Goal: Check status

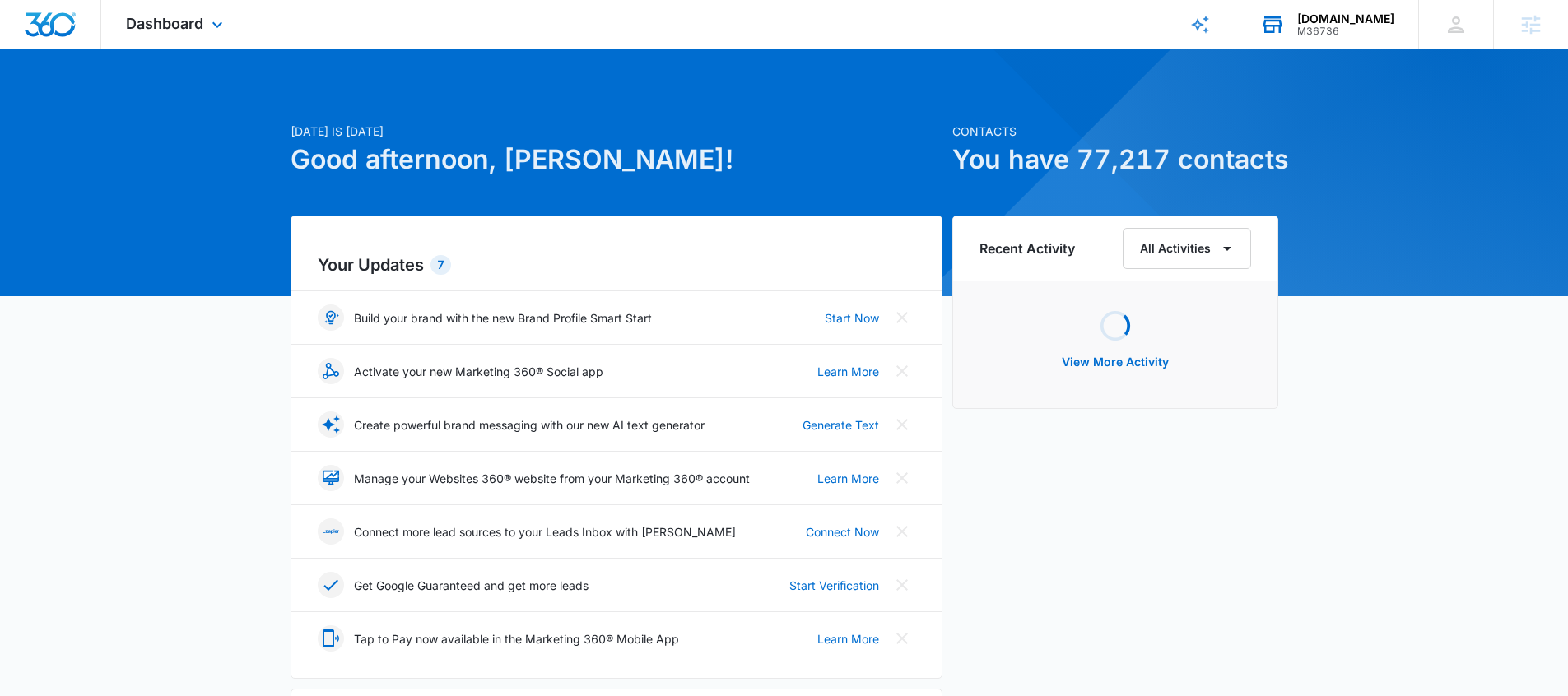
click at [1342, 25] on div "M36736" at bounding box center [1345, 31] width 97 height 11
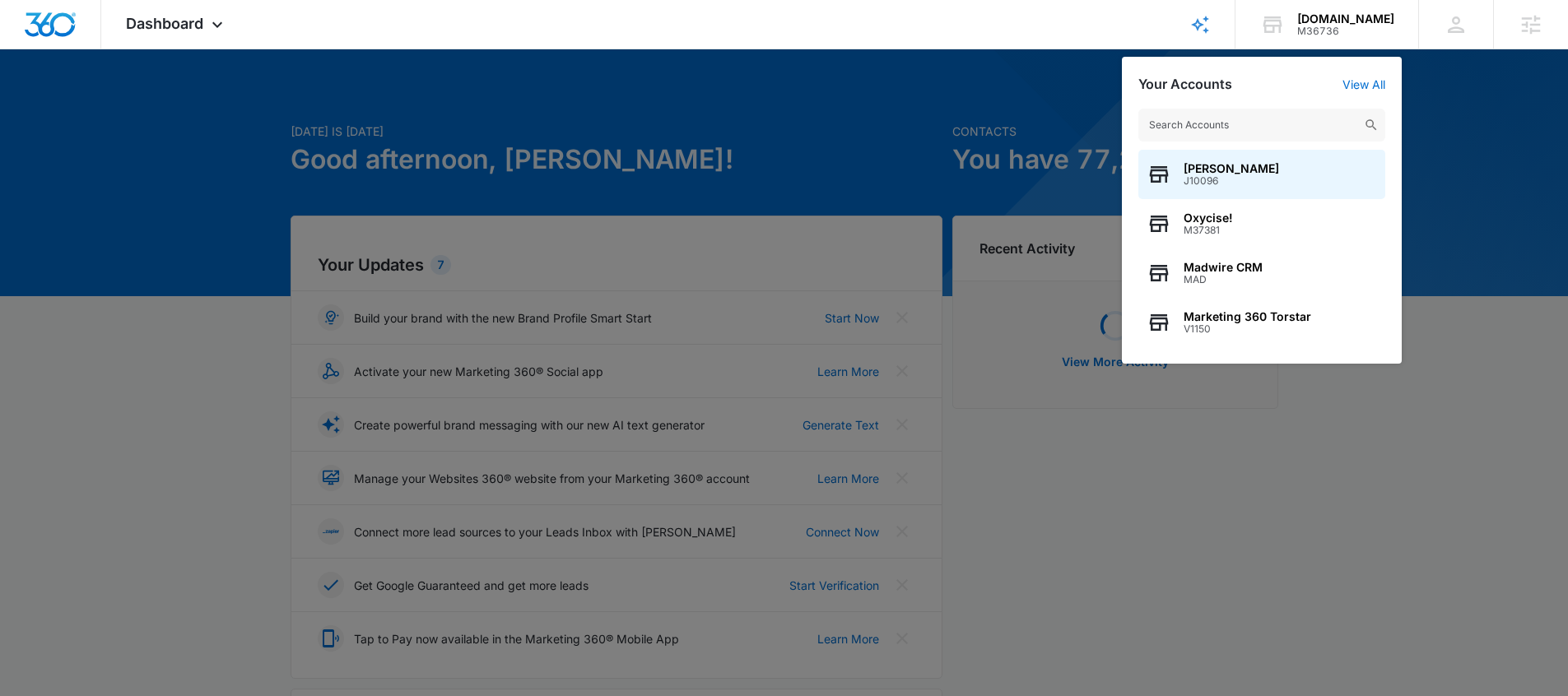
click at [1498, 239] on div at bounding box center [784, 348] width 1568 height 696
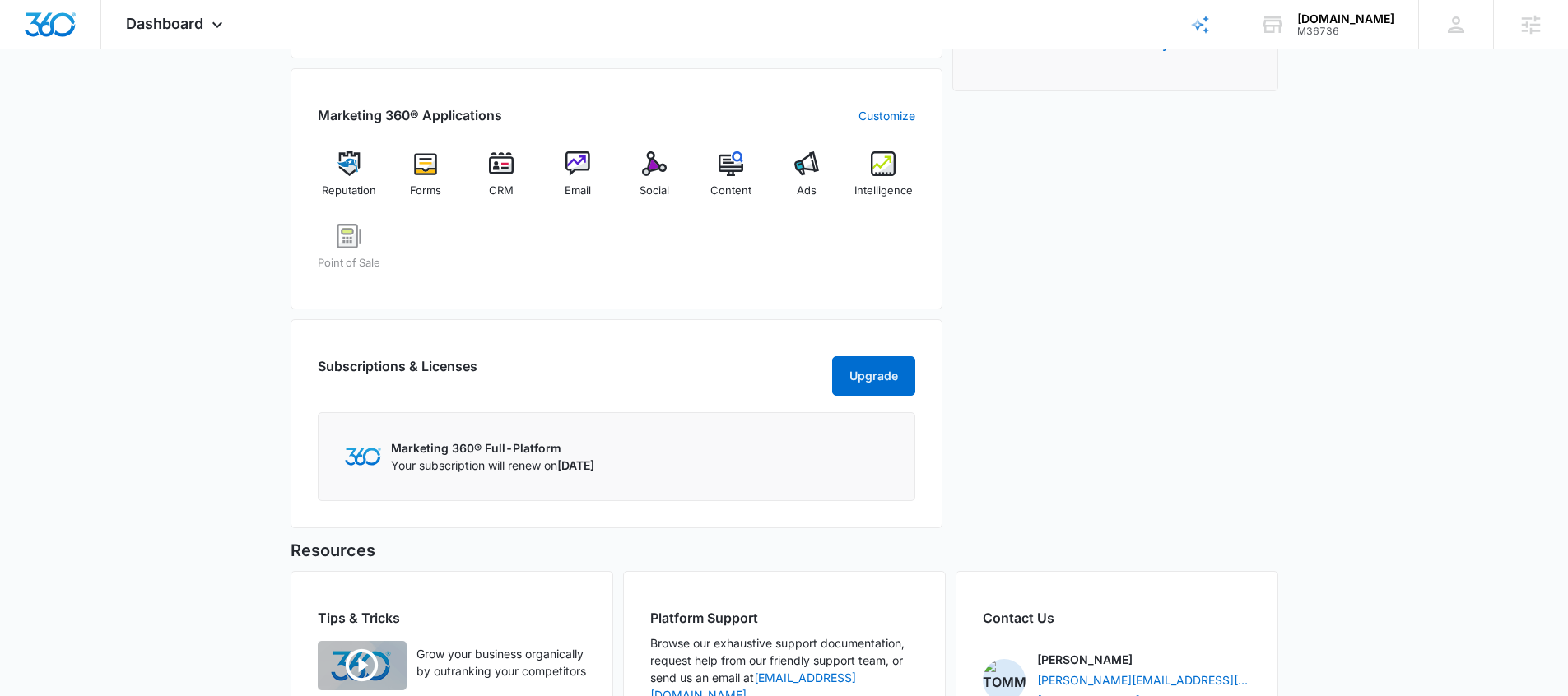
scroll to position [623, 0]
click at [887, 162] on img at bounding box center [883, 162] width 24 height 24
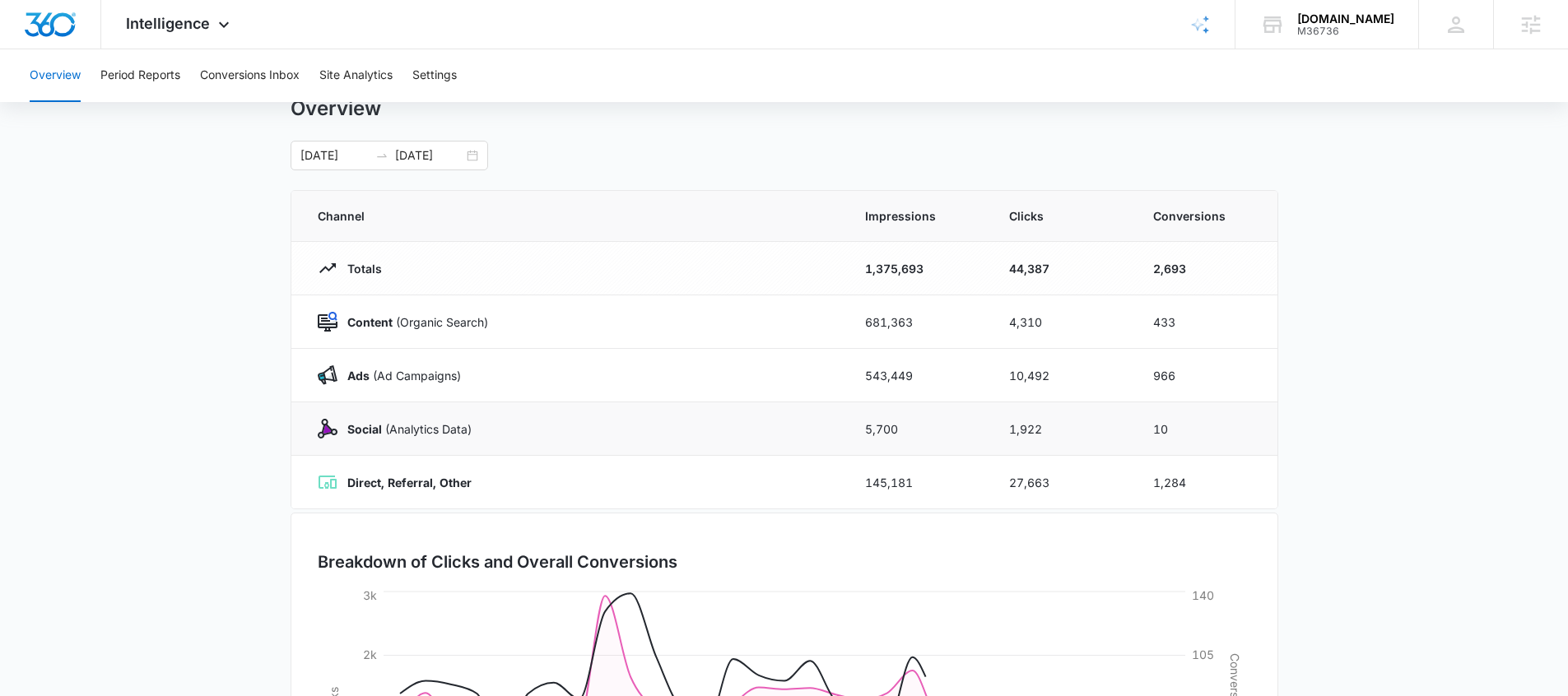
scroll to position [84, 0]
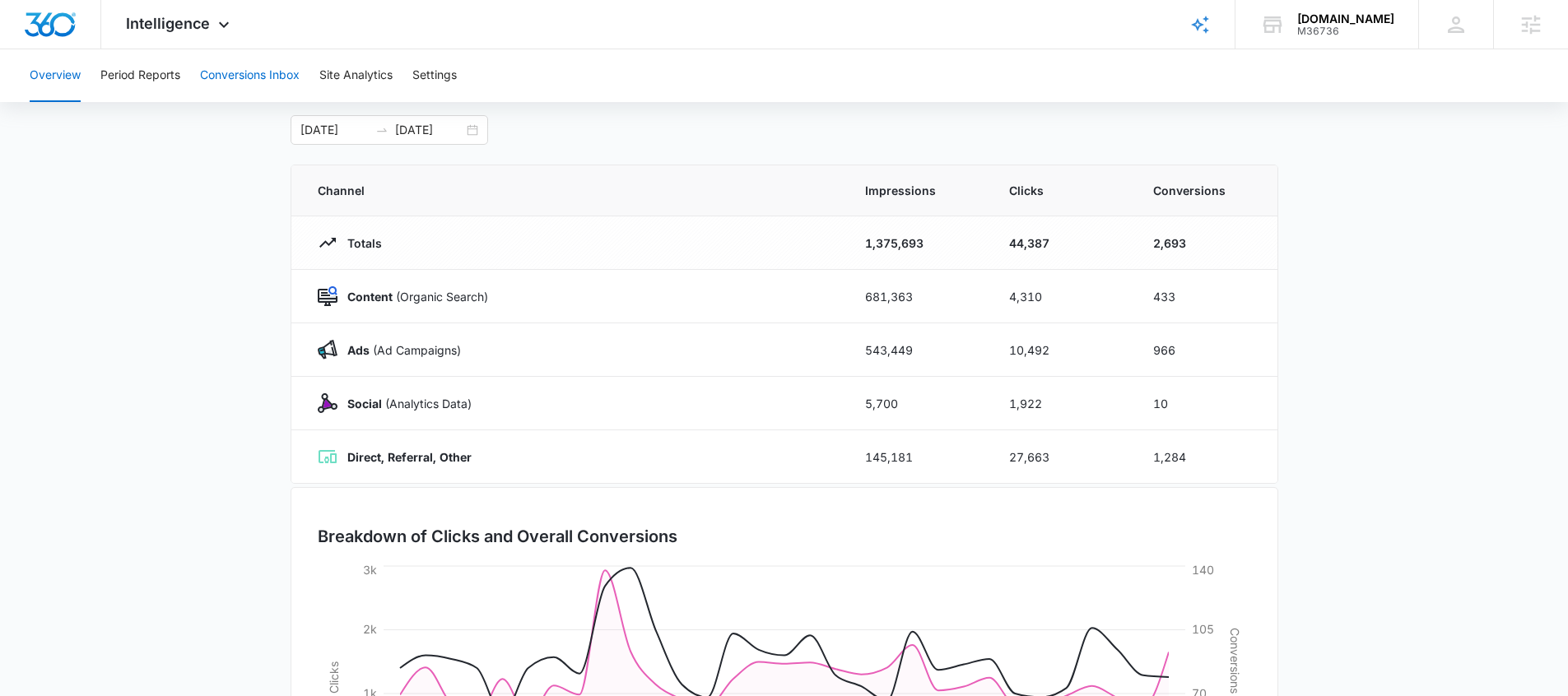
click at [227, 66] on button "Conversions Inbox" at bounding box center [250, 76] width 100 height 53
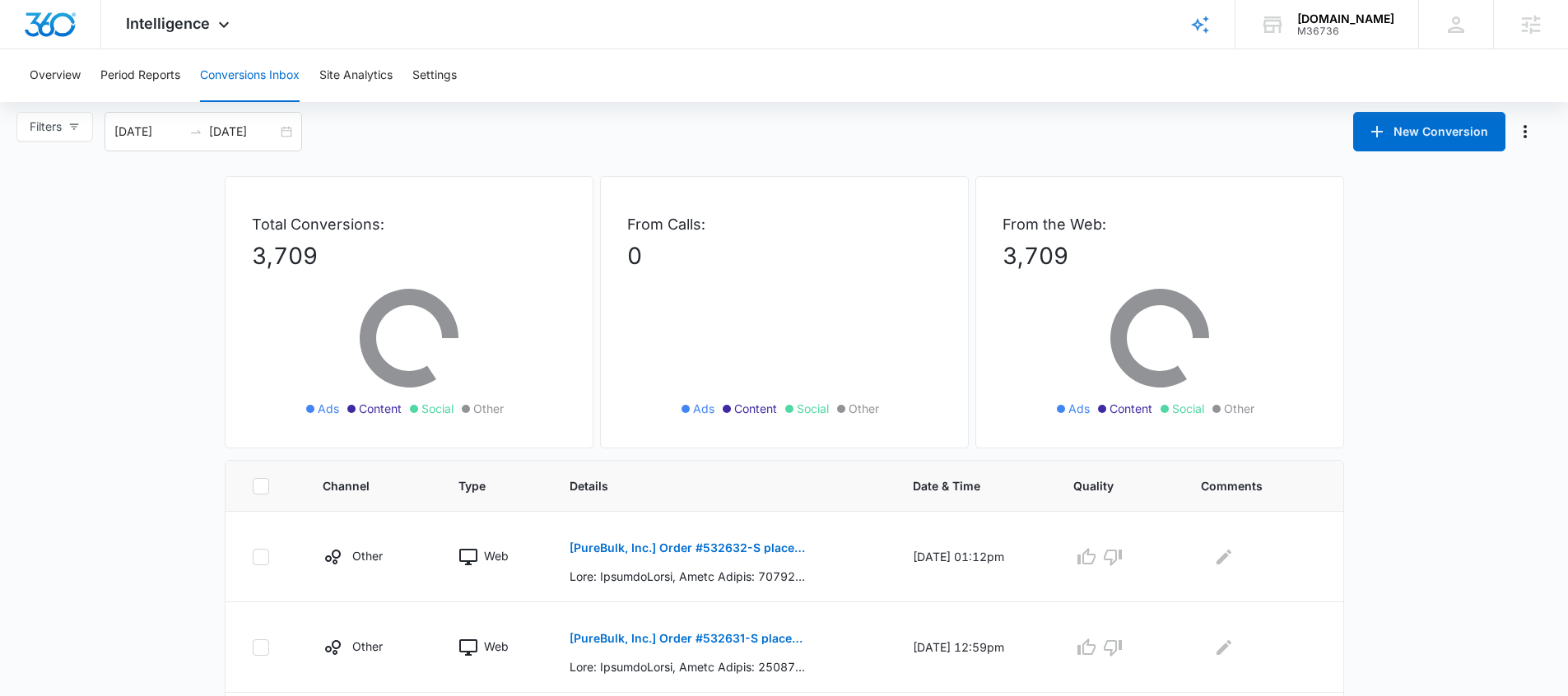
scroll to position [17, 0]
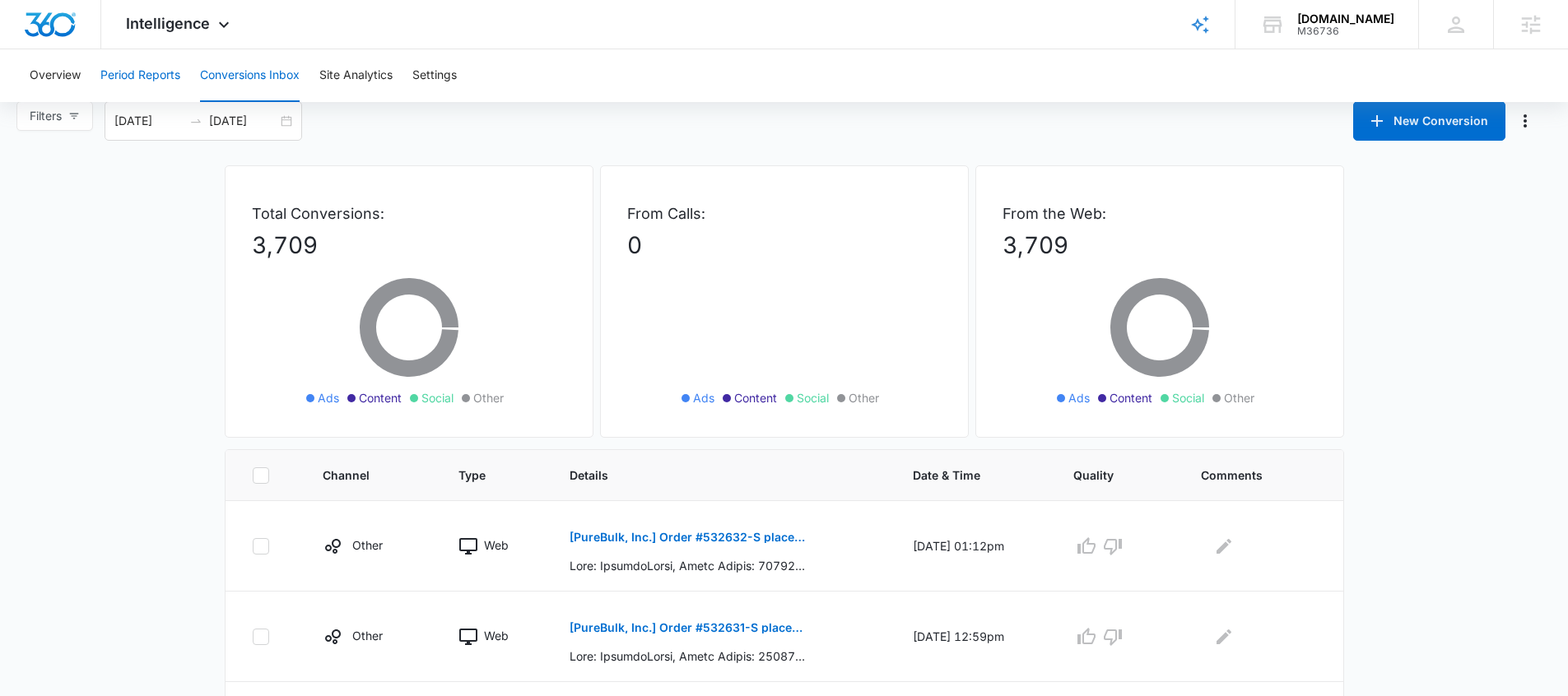
click at [148, 87] on button "Period Reports" at bounding box center [140, 76] width 80 height 53
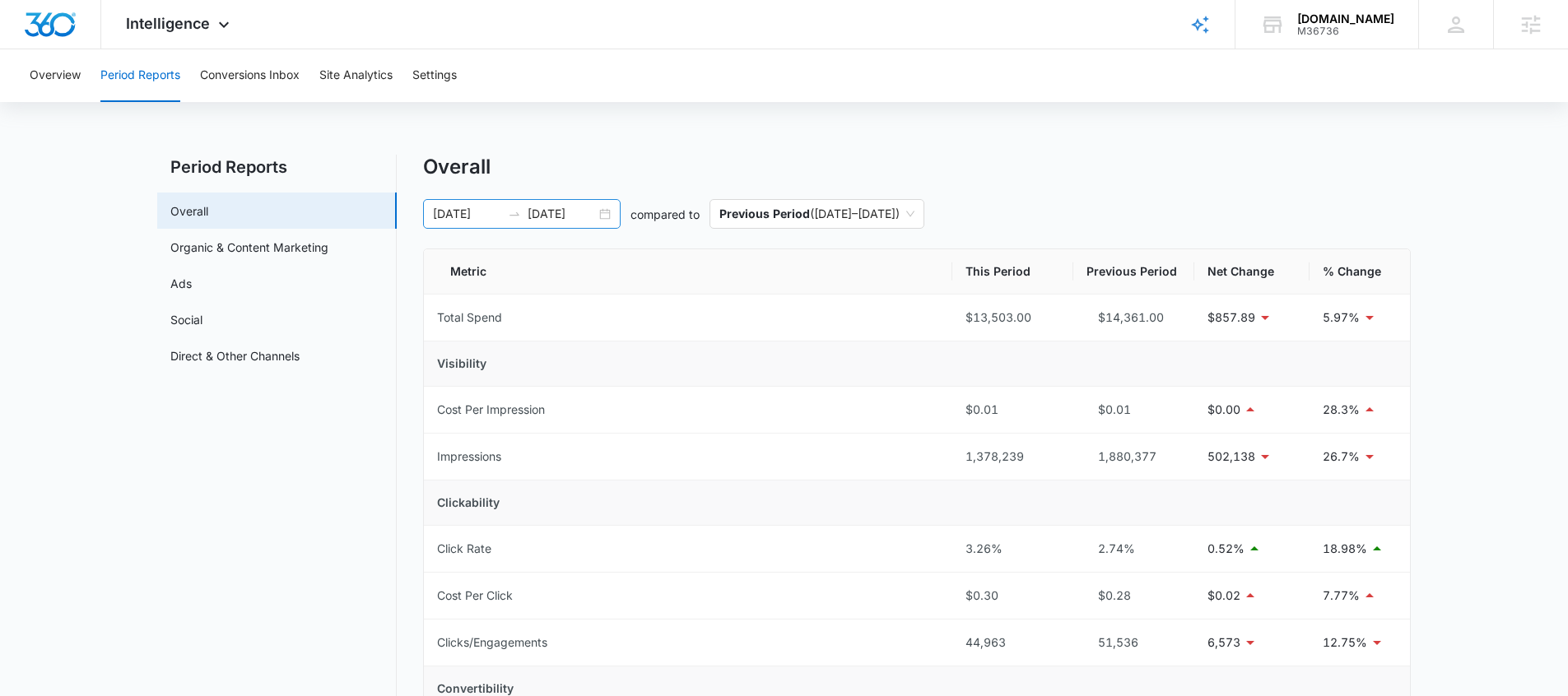
click at [611, 216] on div "[DATE] [DATE]" at bounding box center [522, 214] width 198 height 30
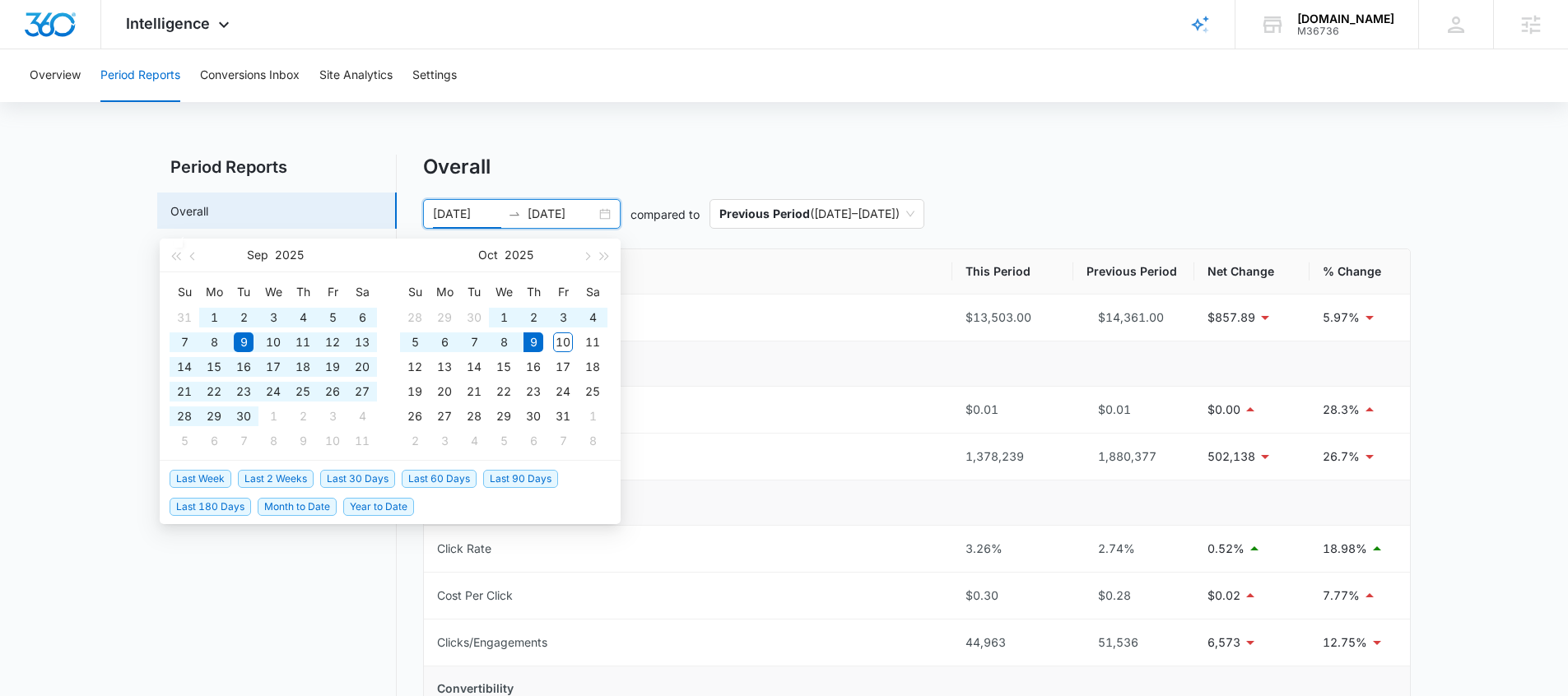
click at [372, 511] on span "Year to Date" at bounding box center [378, 506] width 71 height 18
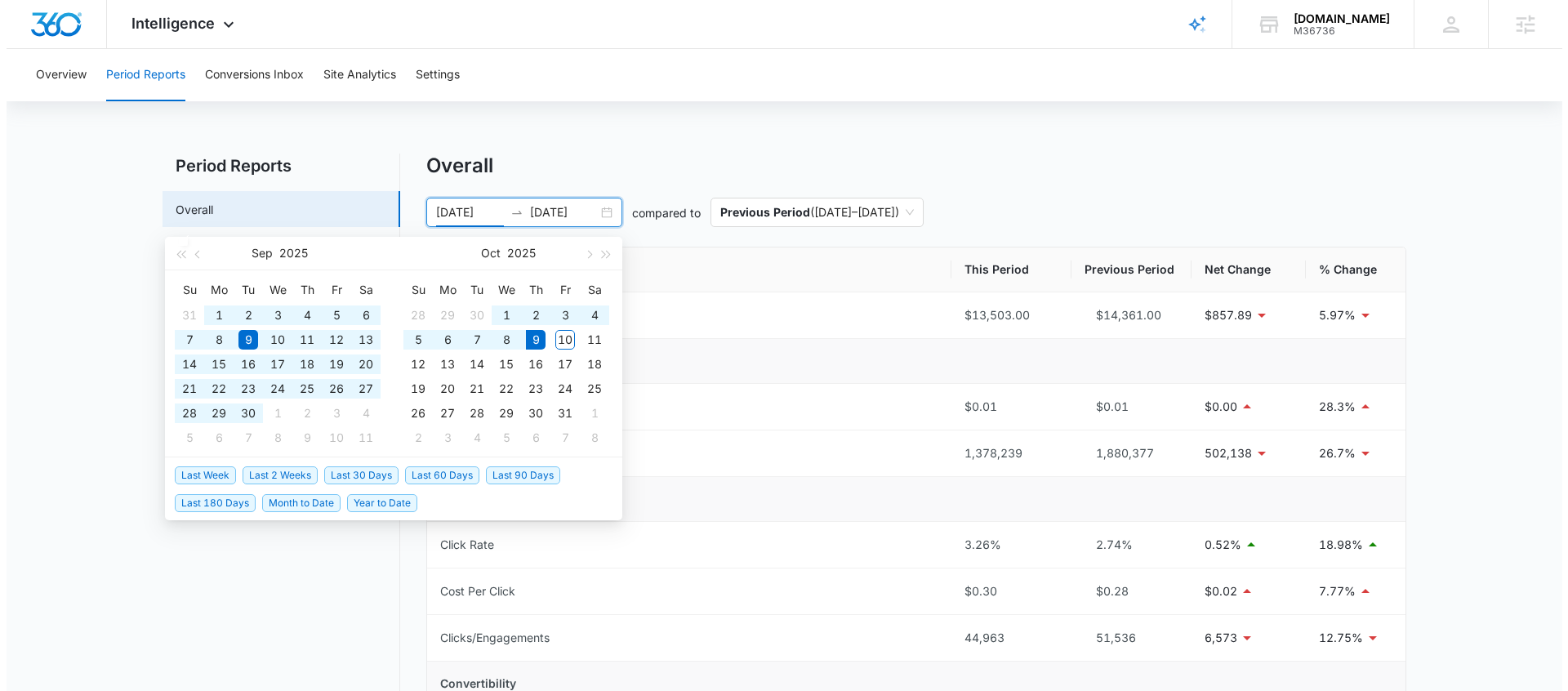
type input "[DATE]"
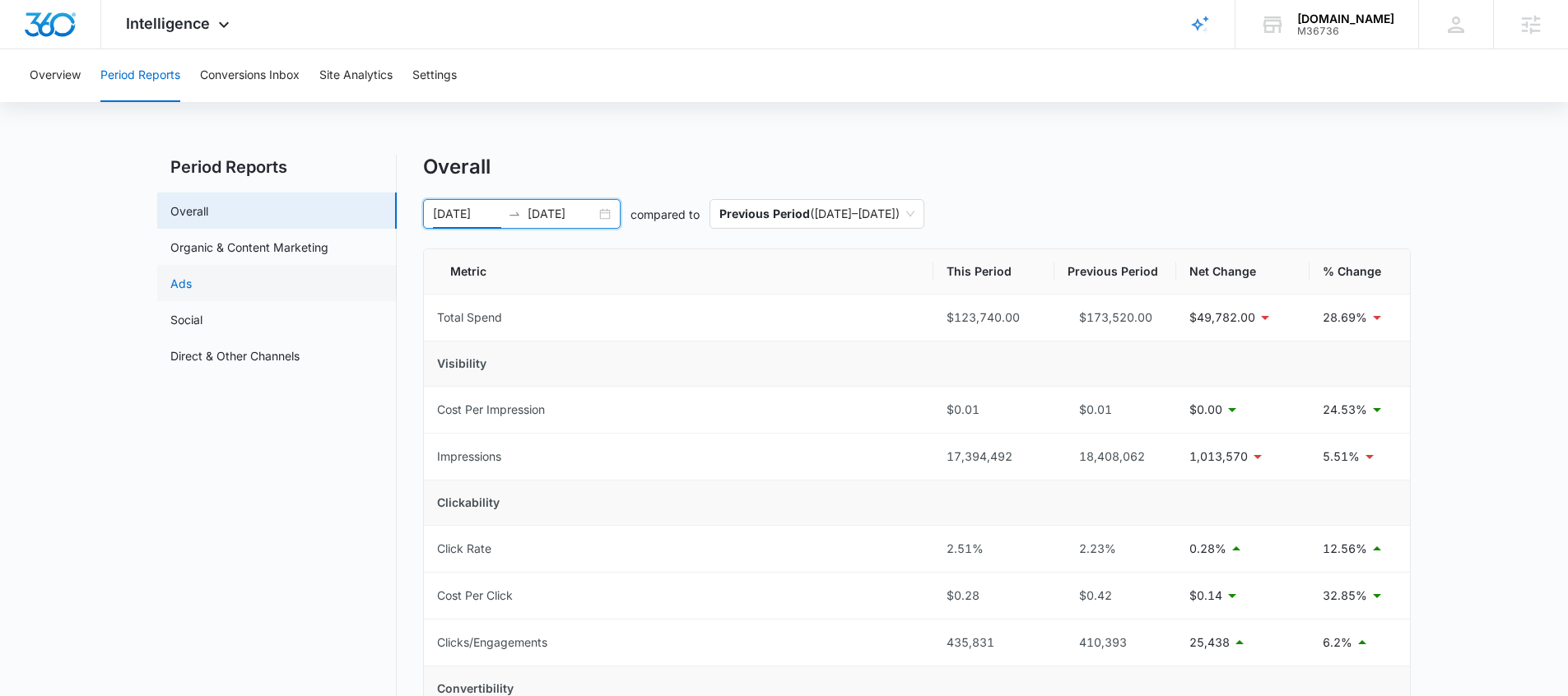
click at [182, 290] on link "Ads" at bounding box center [181, 283] width 22 height 17
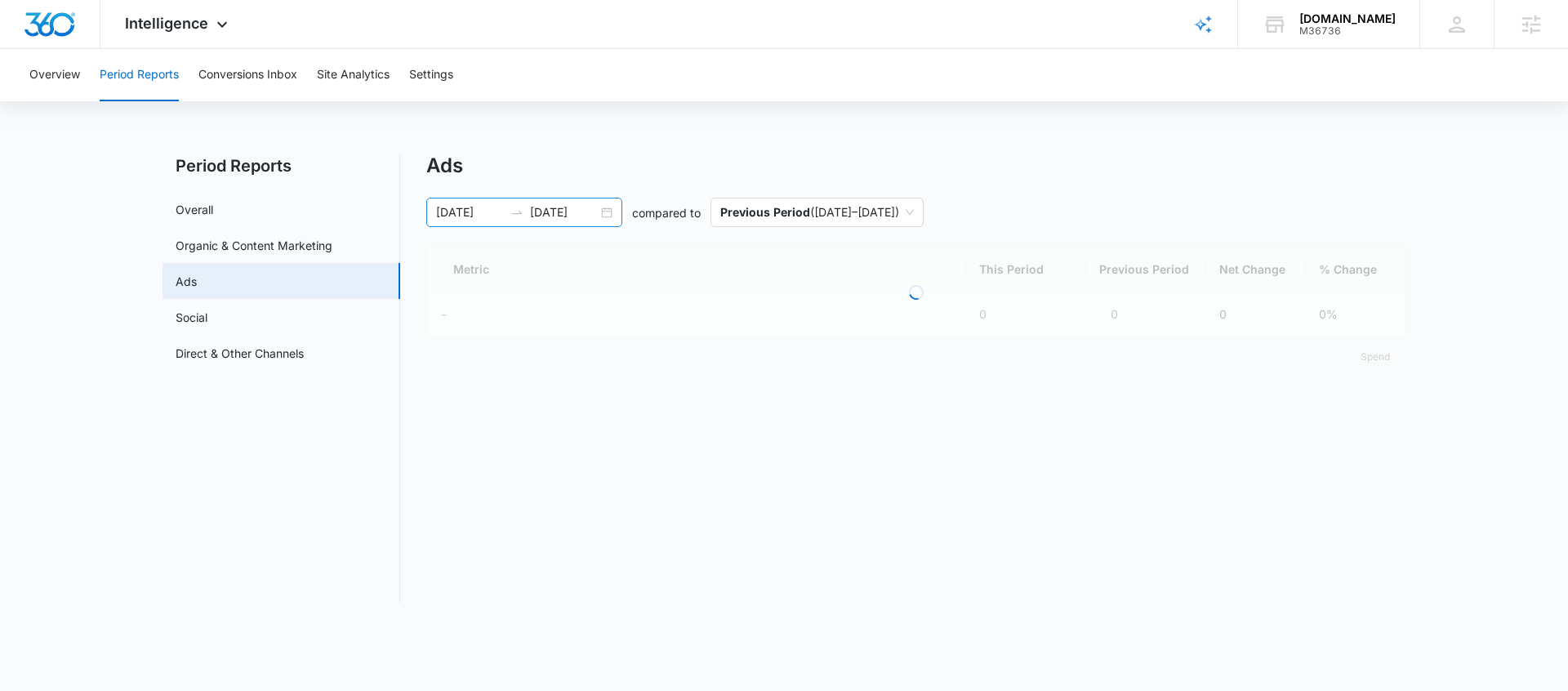
click at [614, 213] on div "[DATE] [DATE]" at bounding box center [525, 213] width 196 height 30
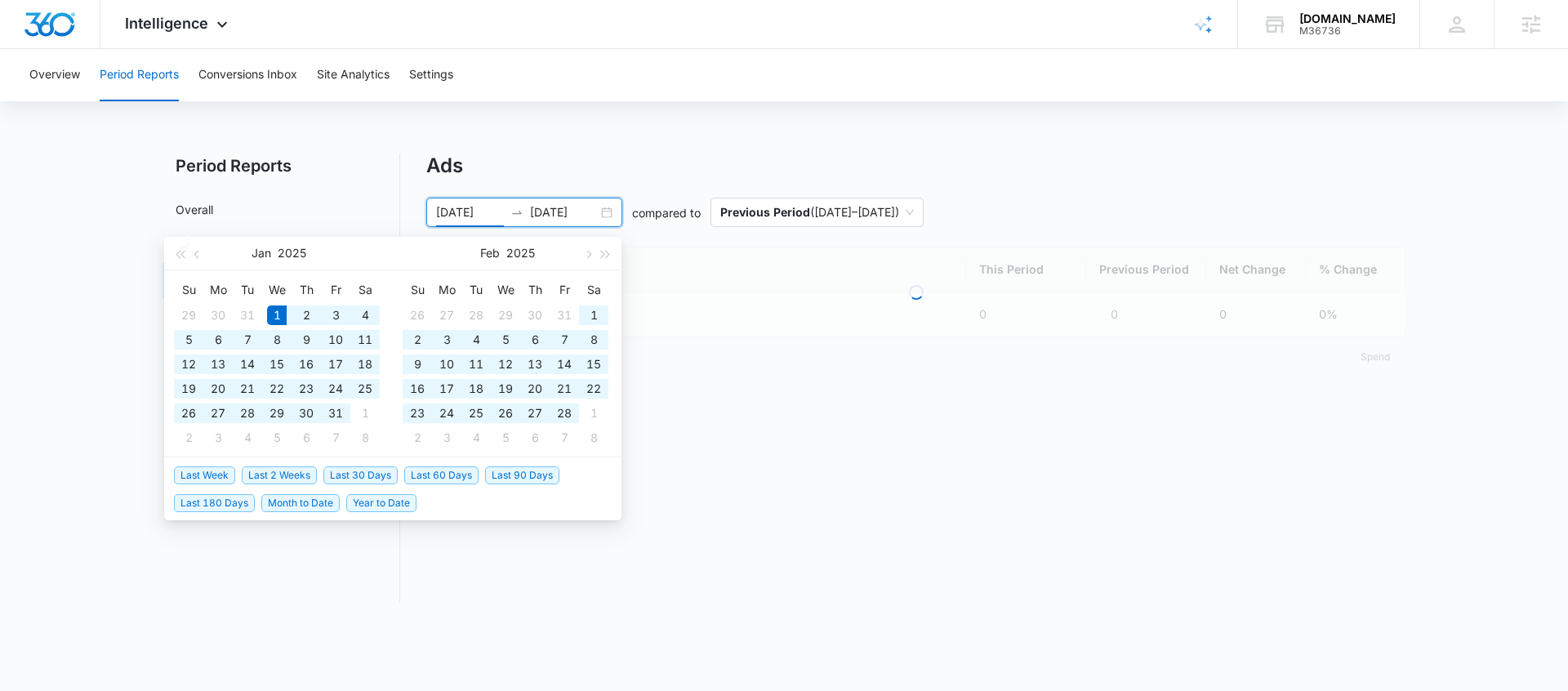
click at [610, 214] on div "[DATE] [DATE]" at bounding box center [525, 213] width 196 height 30
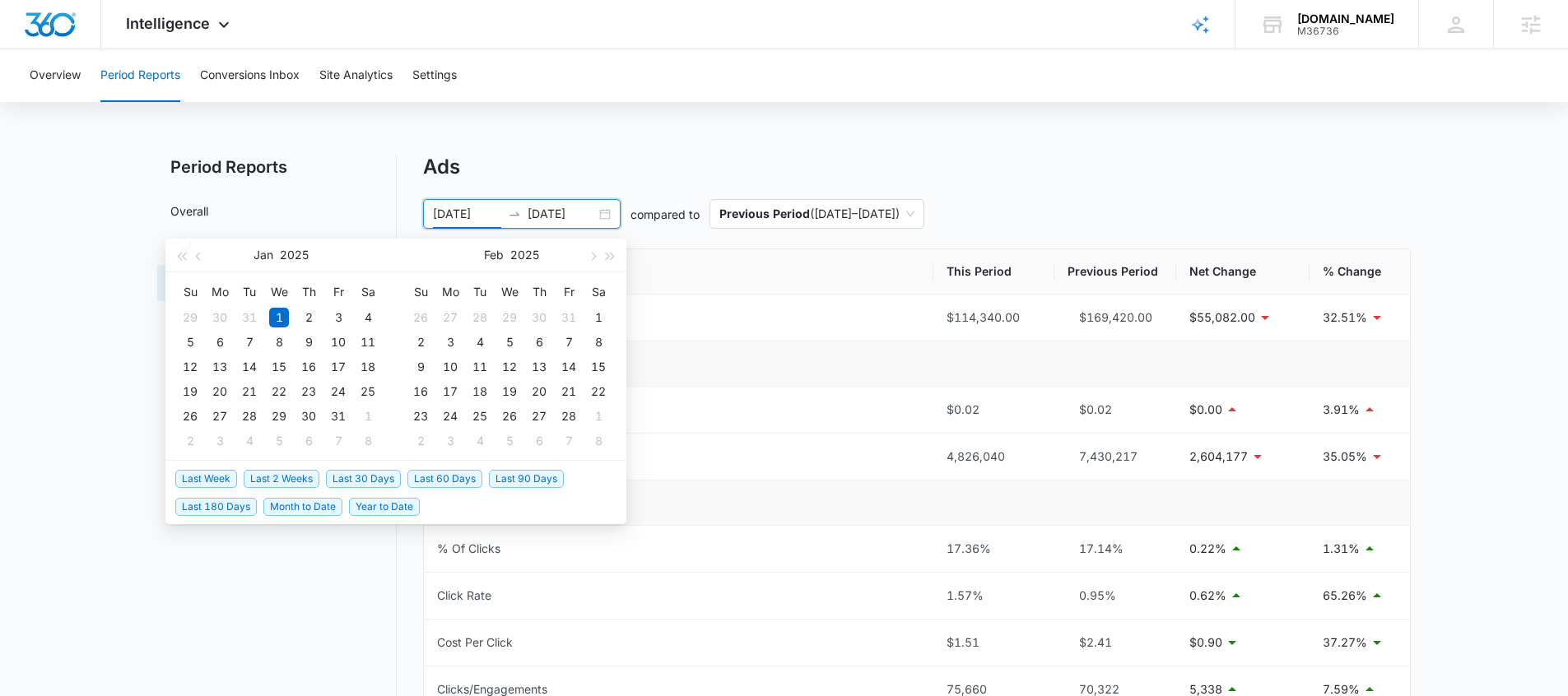
click at [375, 482] on span "Last 30 Days" at bounding box center [364, 479] width 75 height 18
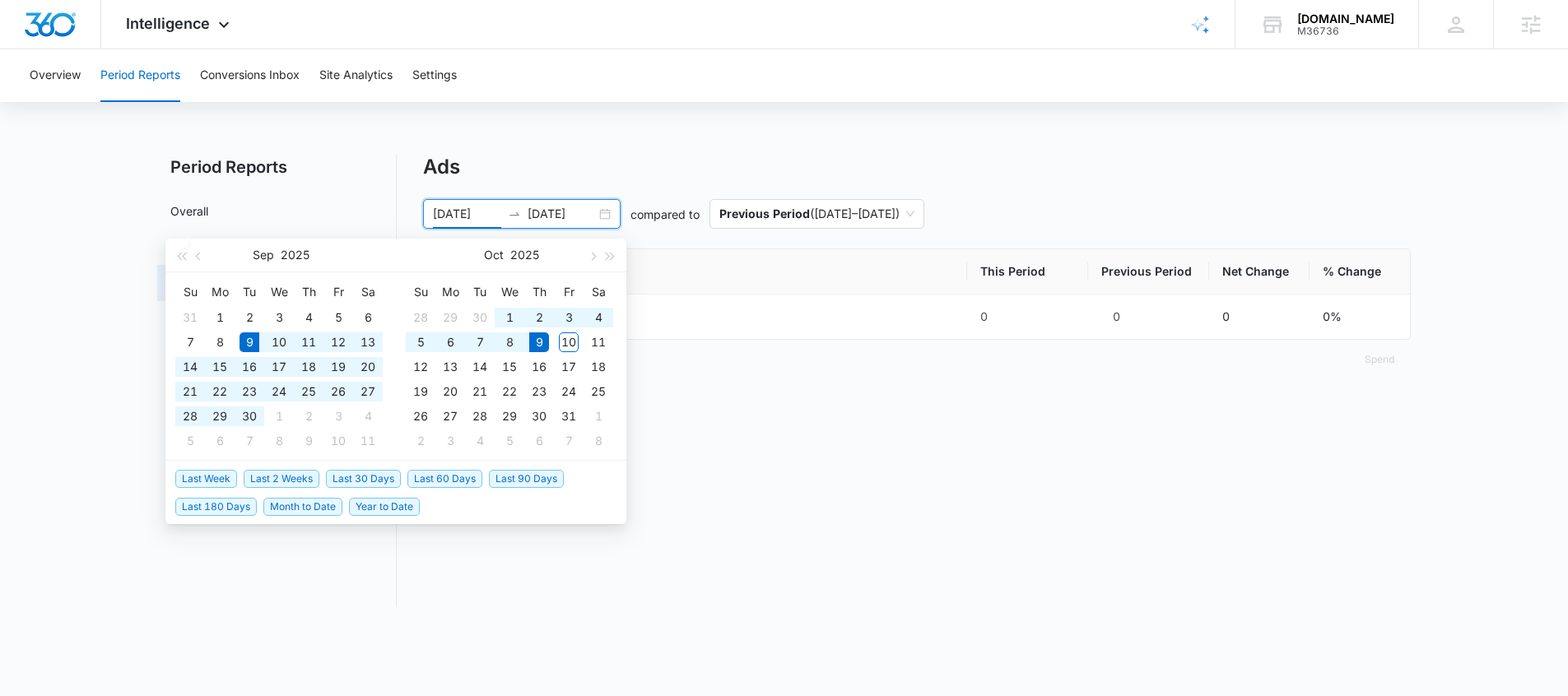
type input "[DATE]"
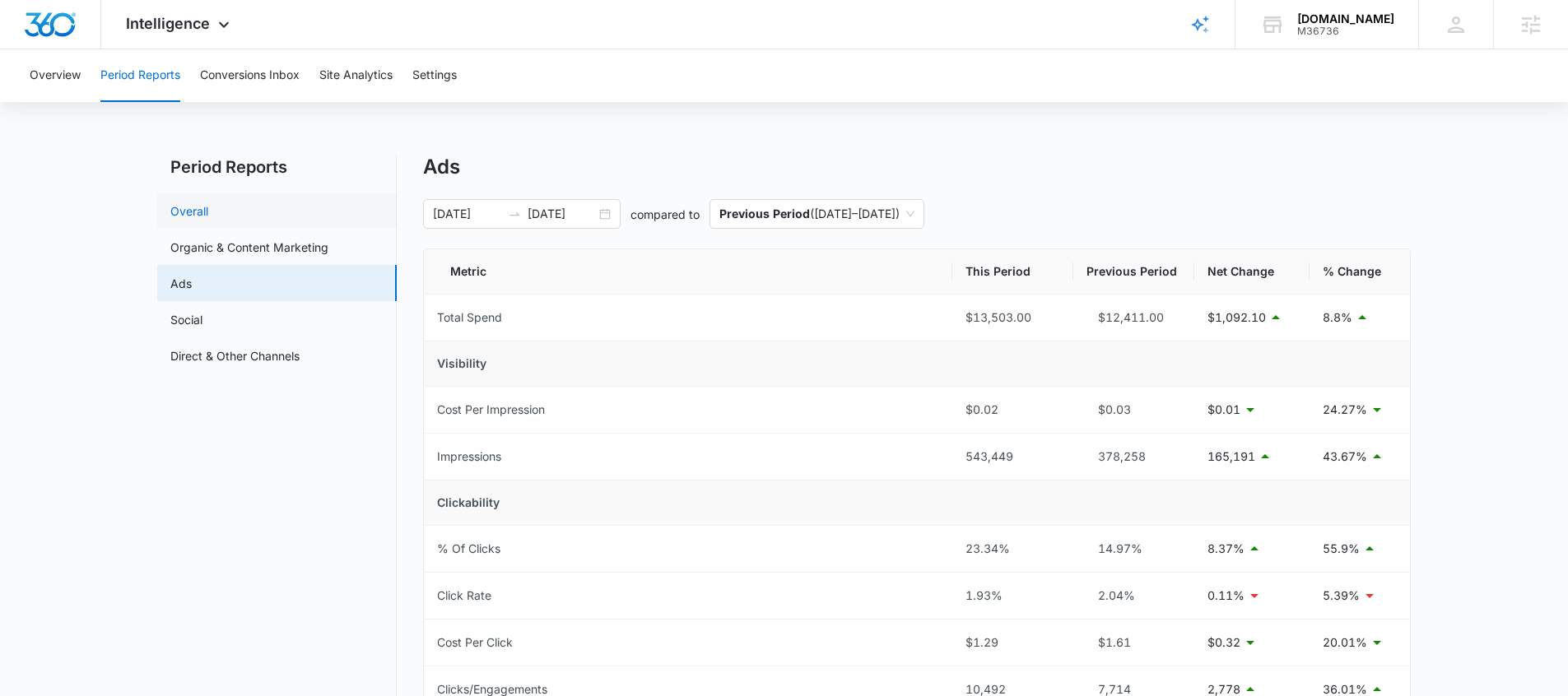
click at [208, 212] on link "Overall" at bounding box center [189, 211] width 38 height 17
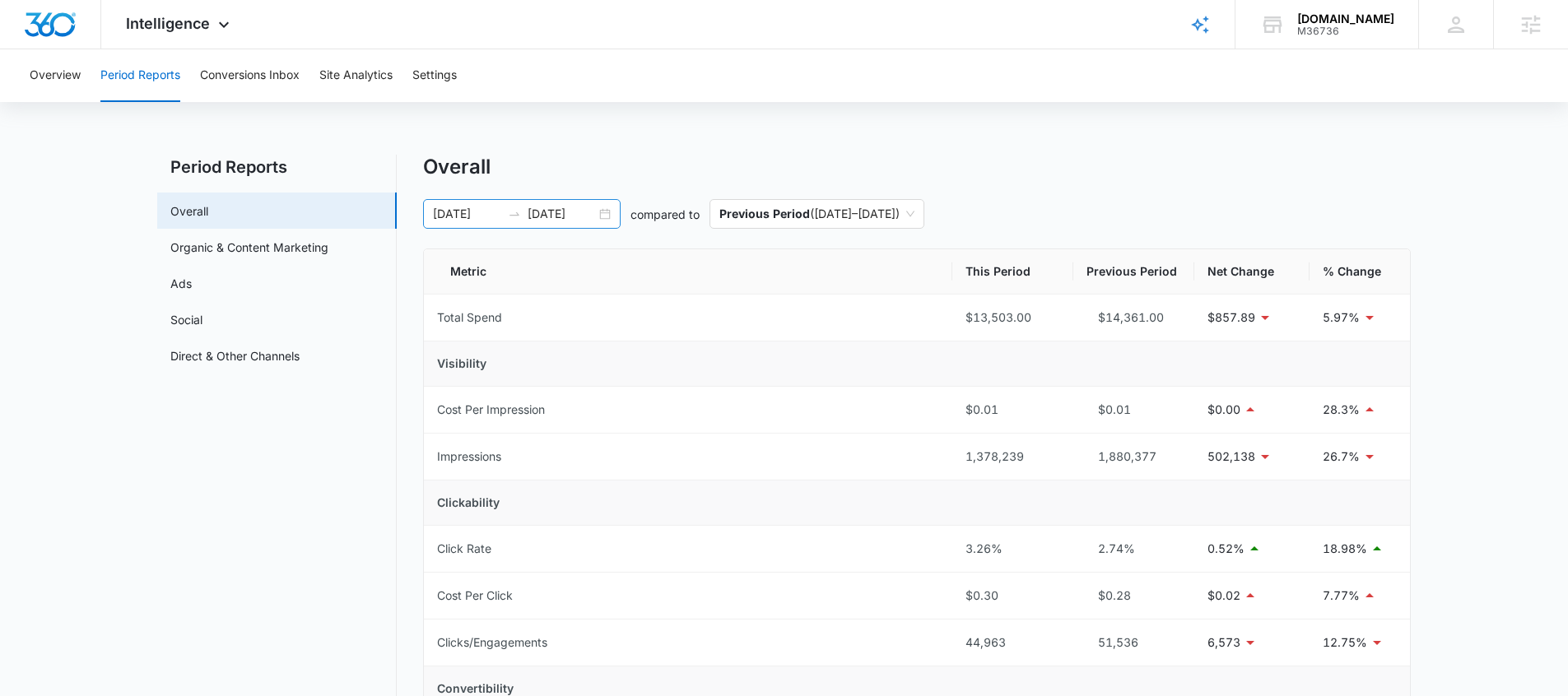
click at [614, 216] on div "[DATE] [DATE]" at bounding box center [522, 214] width 198 height 30
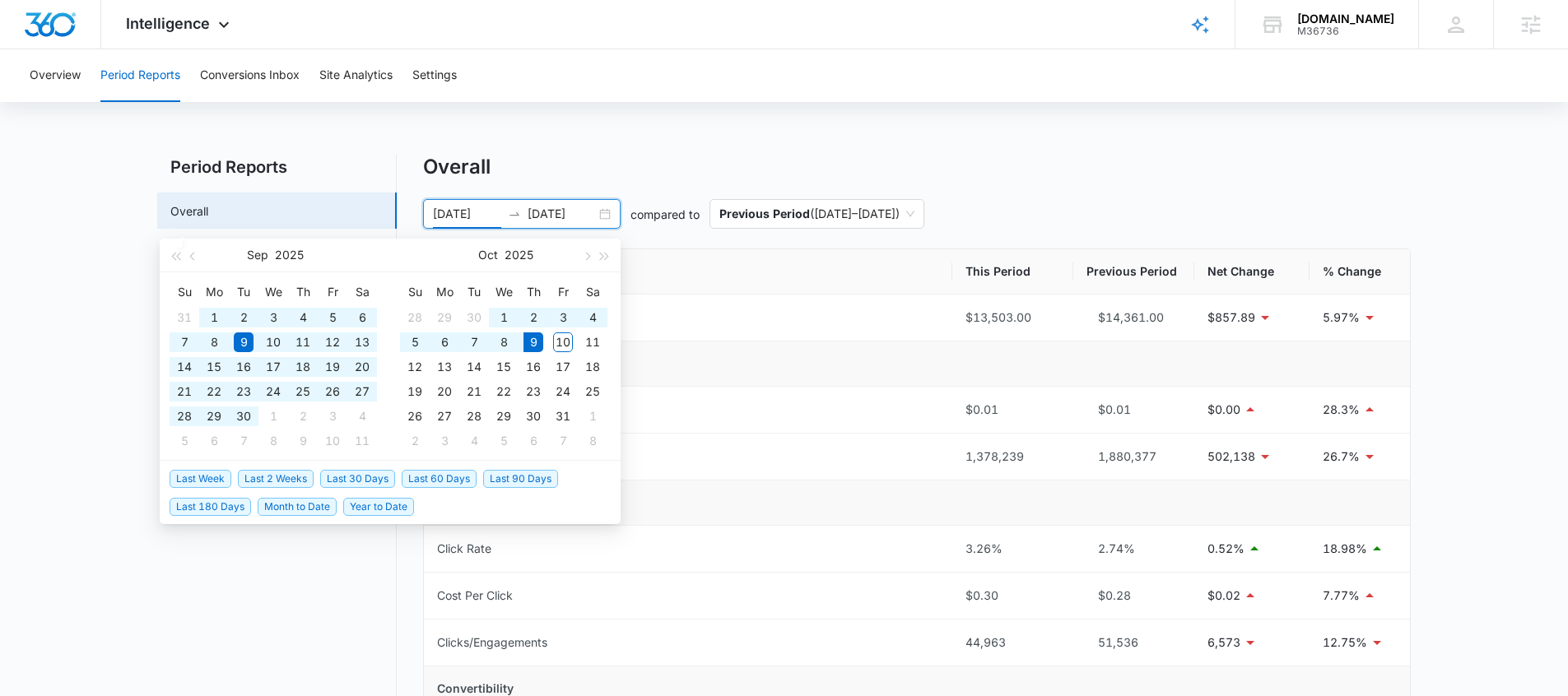
click at [359, 511] on span "Year to Date" at bounding box center [378, 506] width 71 height 18
type input "[DATE]"
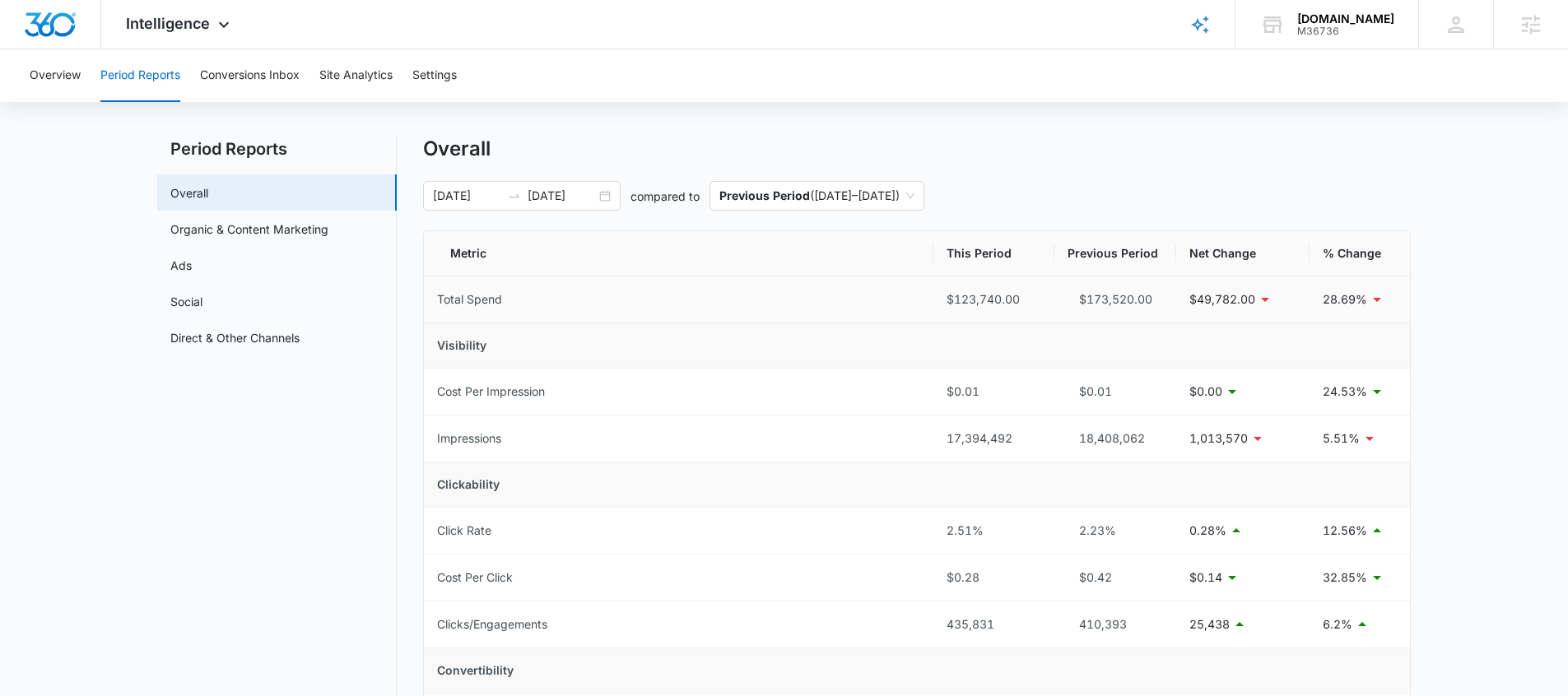
scroll to position [19, 0]
drag, startPoint x: 940, startPoint y: 296, endPoint x: 966, endPoint y: 298, distance: 26.1
click at [966, 298] on td "$123,740.00" at bounding box center [993, 299] width 121 height 47
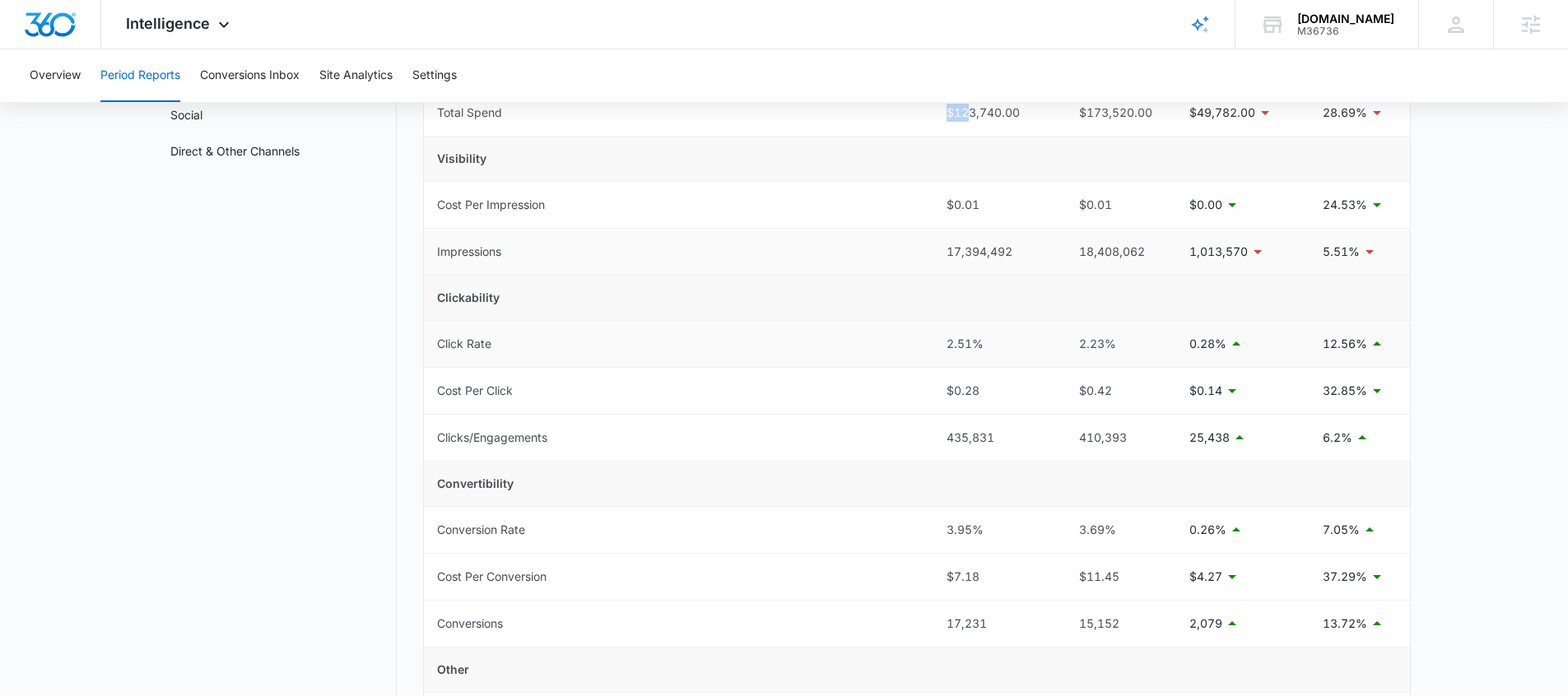
scroll to position [208, 0]
drag, startPoint x: 986, startPoint y: 618, endPoint x: 923, endPoint y: 620, distance: 63.0
click at [924, 621] on tr "Conversions 17,231 15,152 2,079 13.72%" at bounding box center [917, 621] width 986 height 47
drag, startPoint x: 984, startPoint y: 574, endPoint x: 946, endPoint y: 577, distance: 38.1
click at [946, 577] on div "$7.18" at bounding box center [993, 573] width 95 height 18
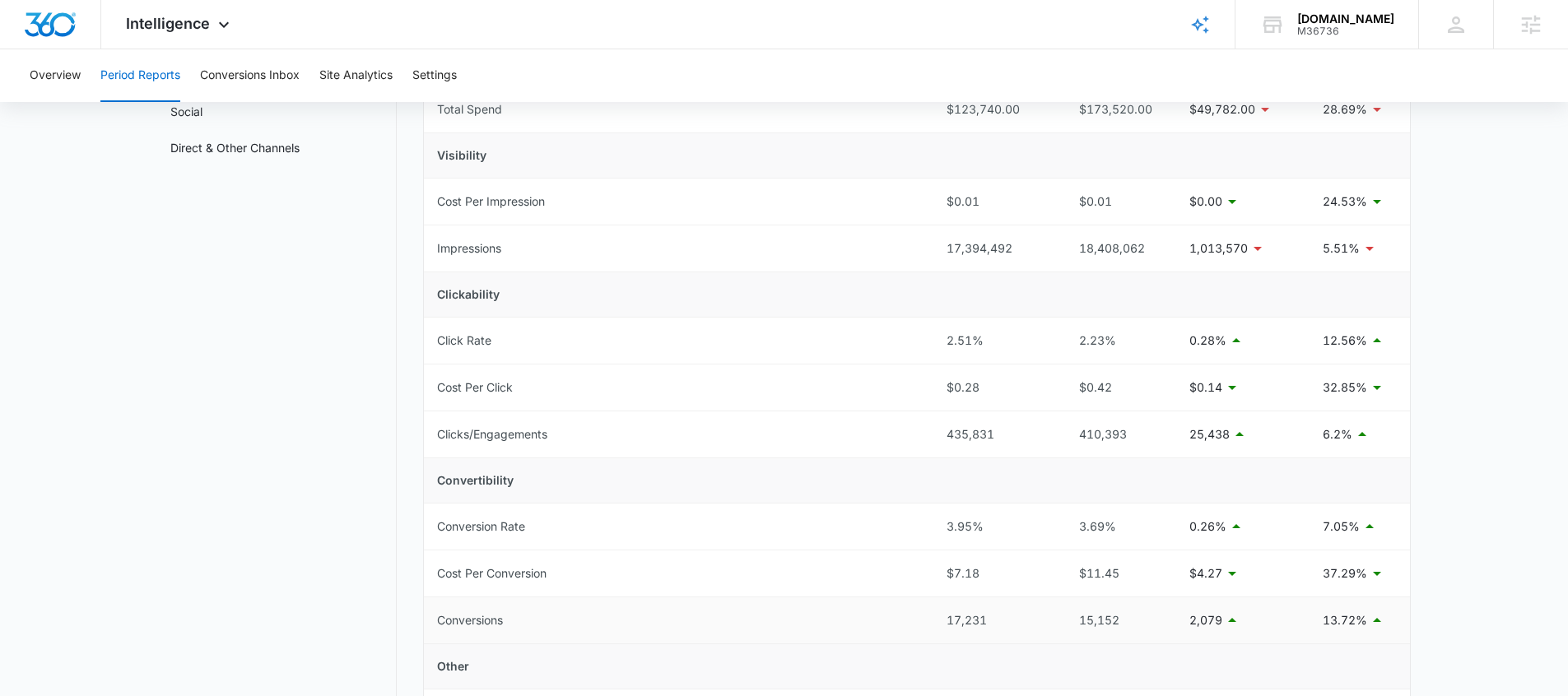
click at [1054, 628] on td "15,152" at bounding box center [1116, 621] width 122 height 47
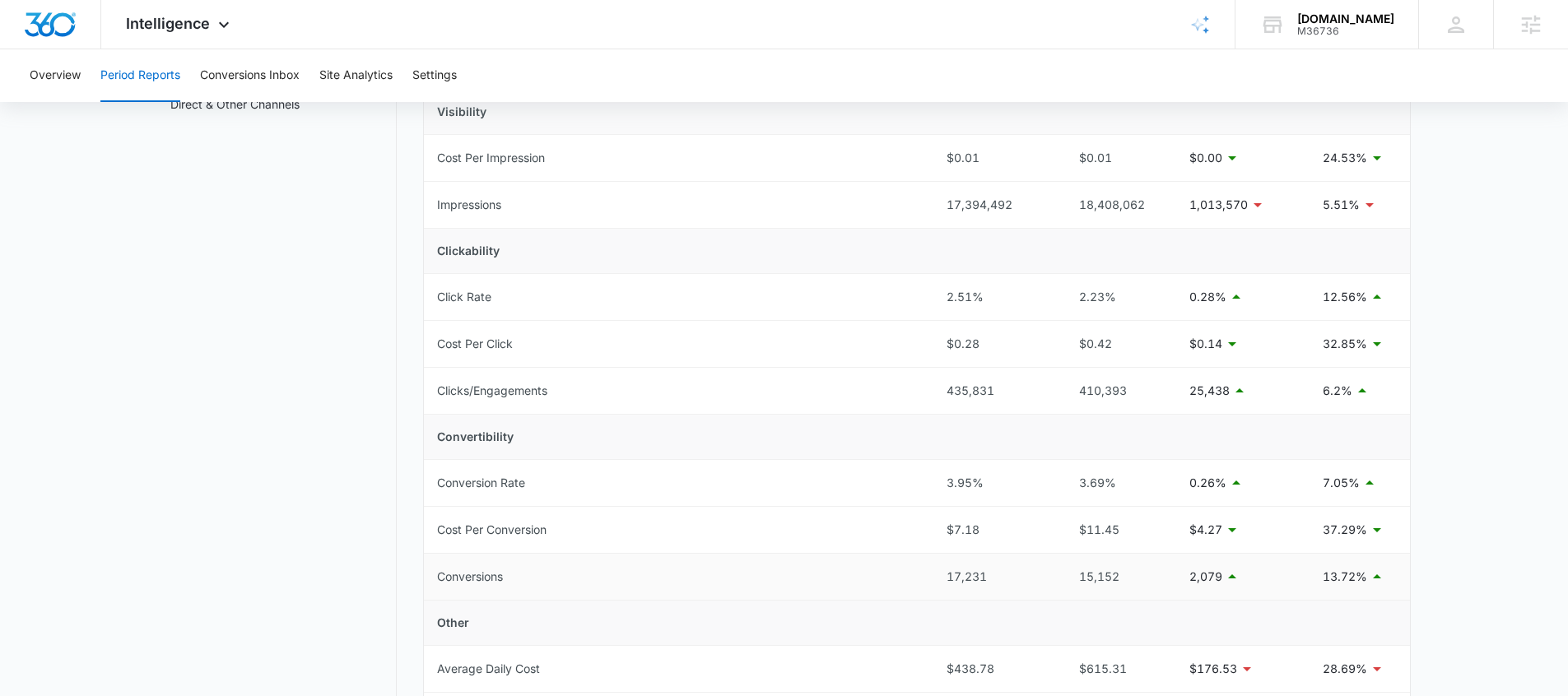
scroll to position [253, 0]
drag, startPoint x: 983, startPoint y: 530, endPoint x: 956, endPoint y: 532, distance: 27.1
click at [956, 532] on div "$7.18" at bounding box center [993, 529] width 95 height 18
drag, startPoint x: 1117, startPoint y: 530, endPoint x: 1088, endPoint y: 530, distance: 29.0
click at [1088, 530] on div "$11.45" at bounding box center [1116, 529] width 96 height 18
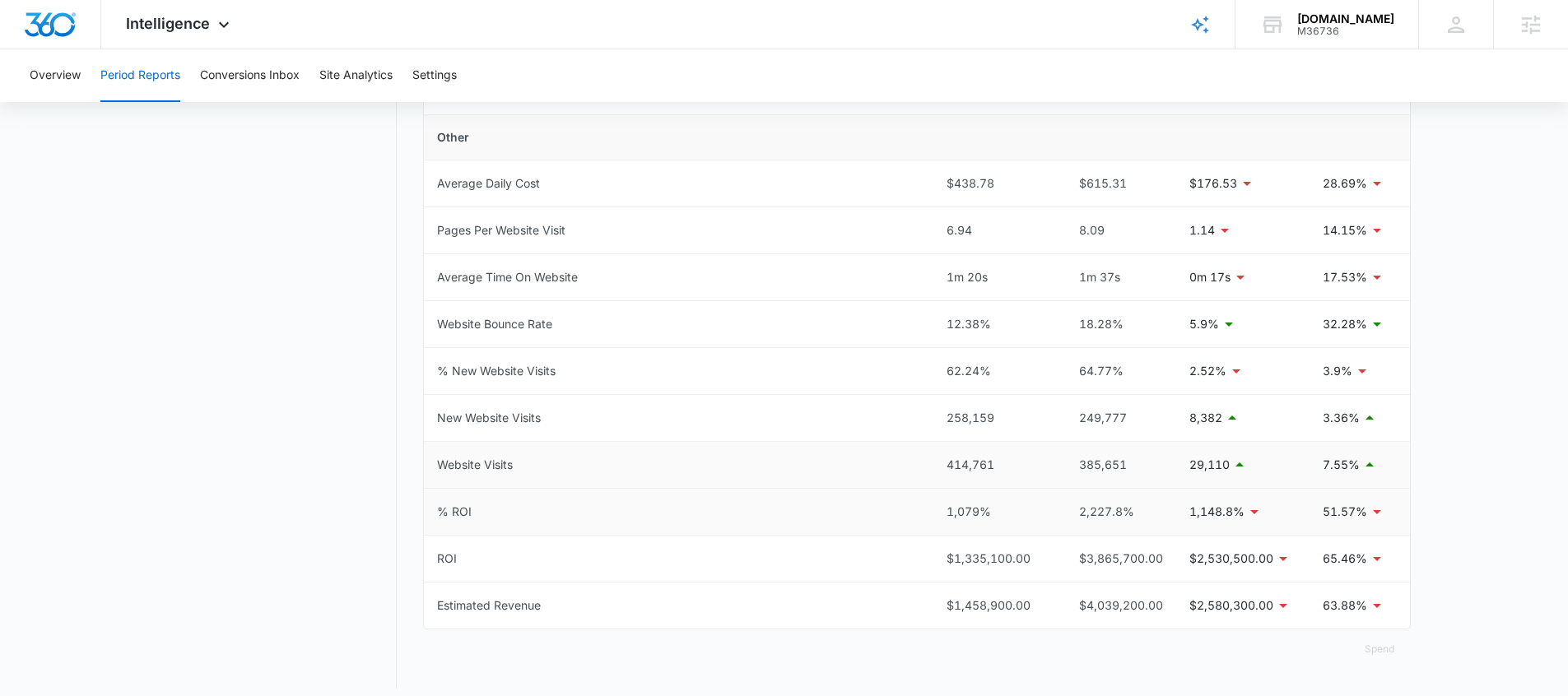
scroll to position [750, 0]
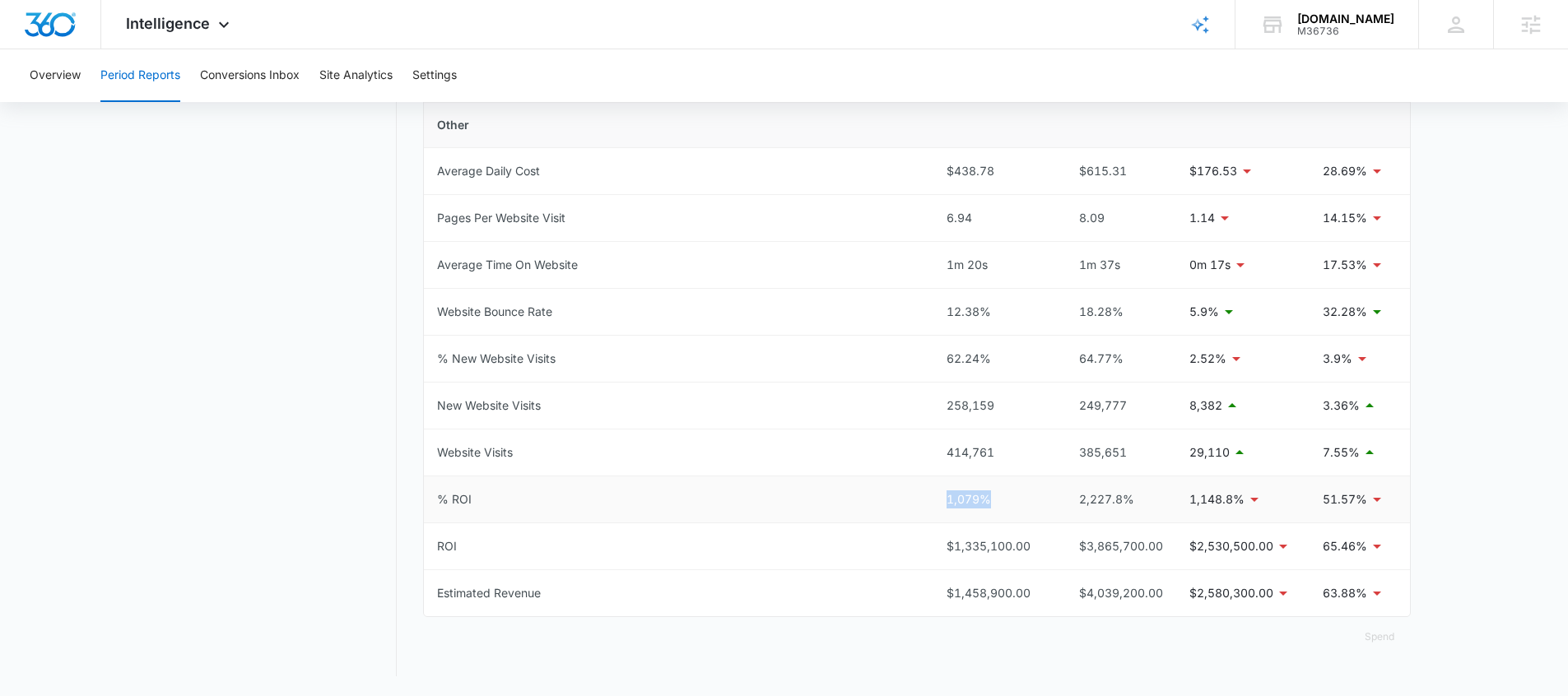
drag, startPoint x: 943, startPoint y: 504, endPoint x: 1012, endPoint y: 498, distance: 69.3
click at [1012, 498] on td "1,079%" at bounding box center [993, 500] width 121 height 47
drag, startPoint x: 936, startPoint y: 550, endPoint x: 1053, endPoint y: 548, distance: 117.0
click at [1053, 548] on td "$1,335,100.00" at bounding box center [993, 547] width 121 height 47
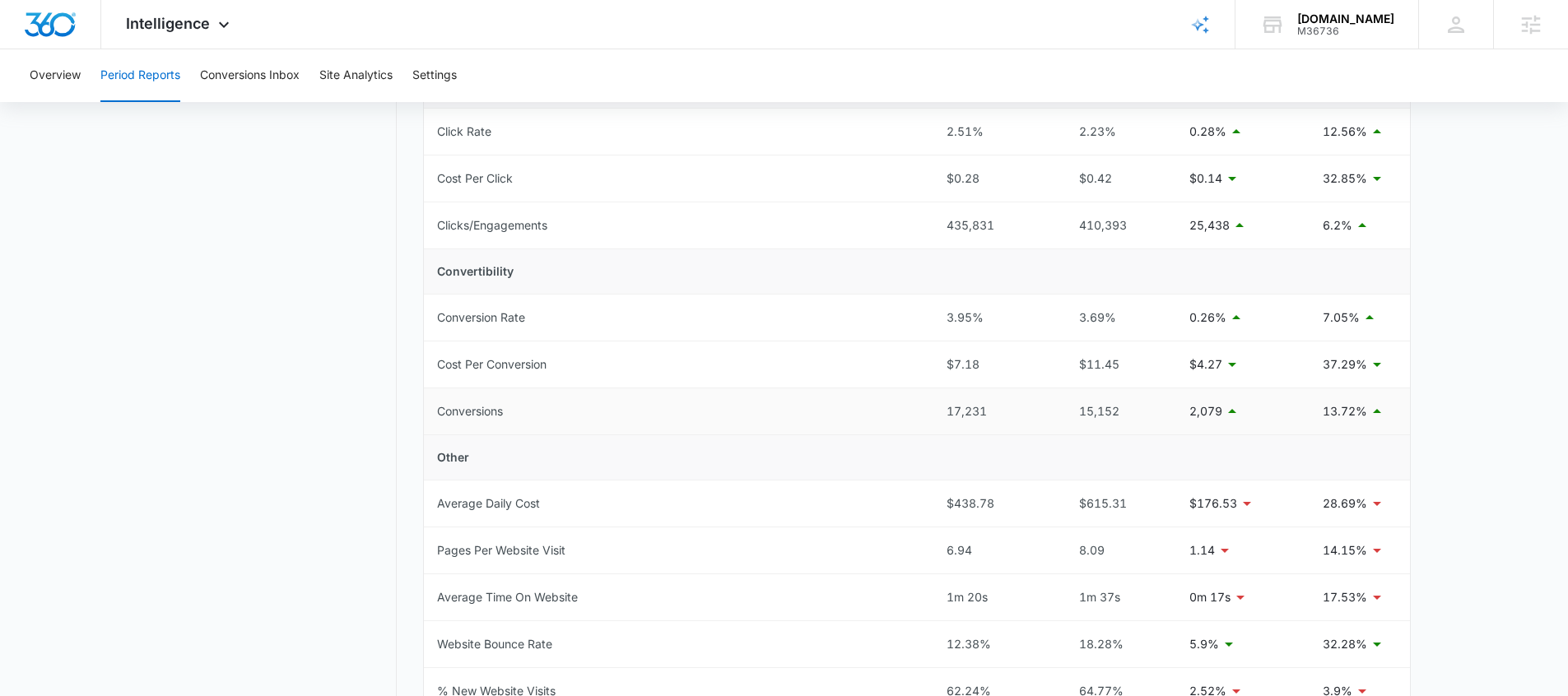
scroll to position [541, 0]
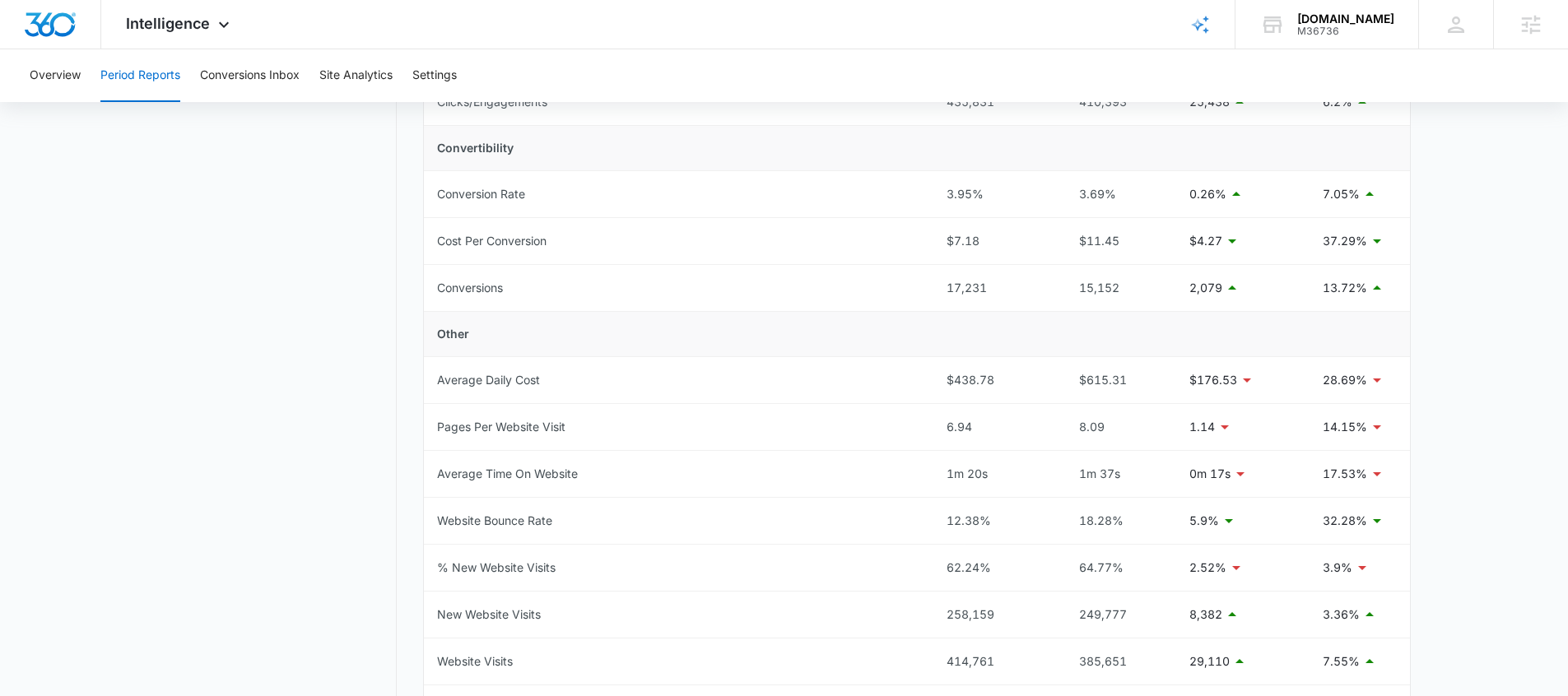
click at [804, 314] on td "Other" at bounding box center [917, 335] width 986 height 45
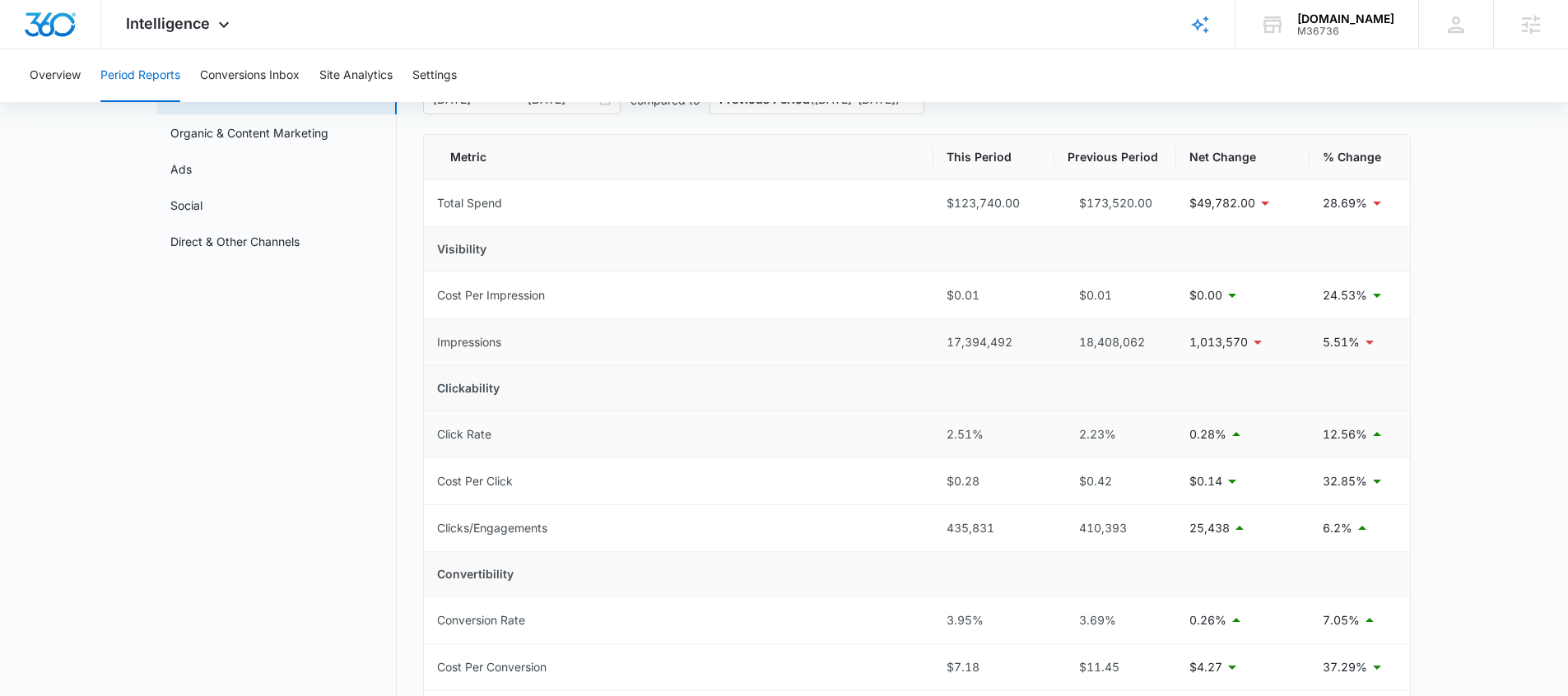
scroll to position [0, 0]
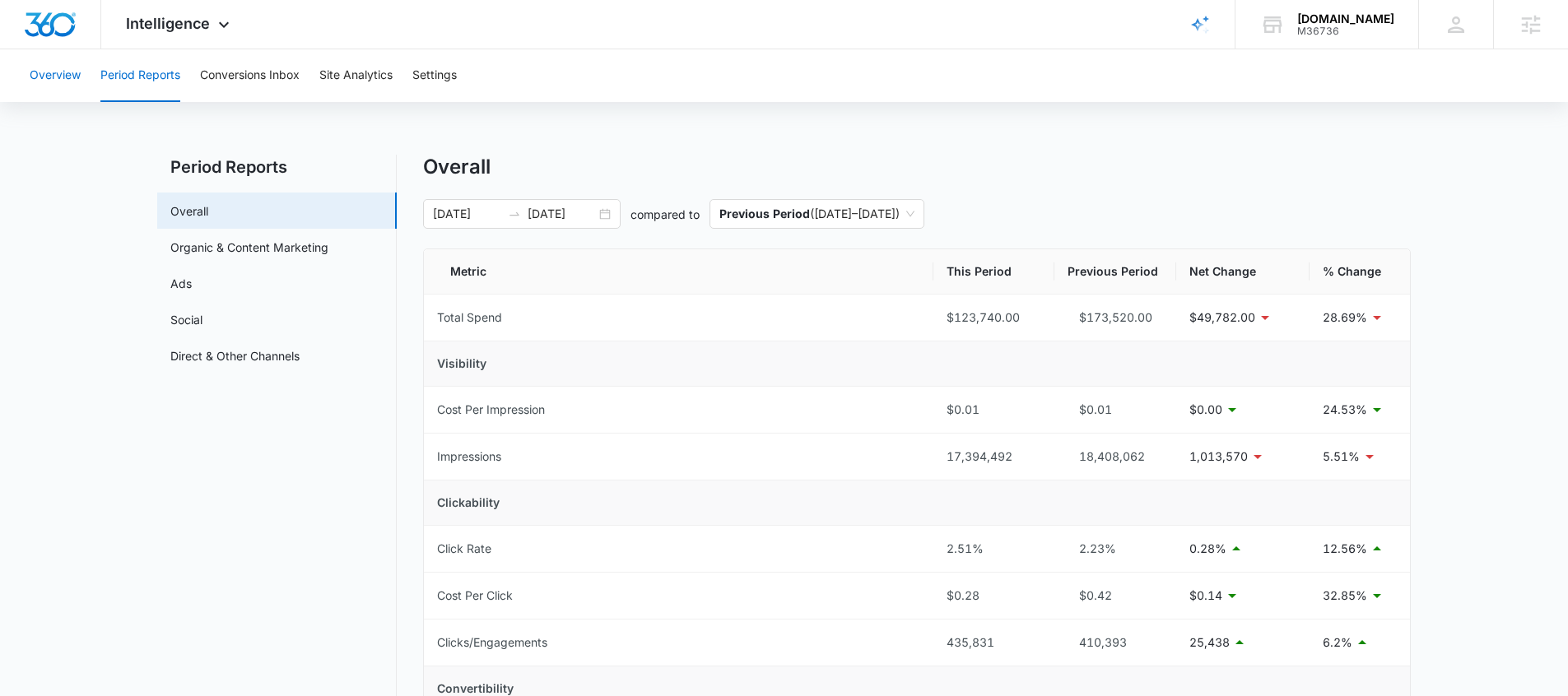
click at [72, 86] on button "Overview" at bounding box center [55, 76] width 51 height 53
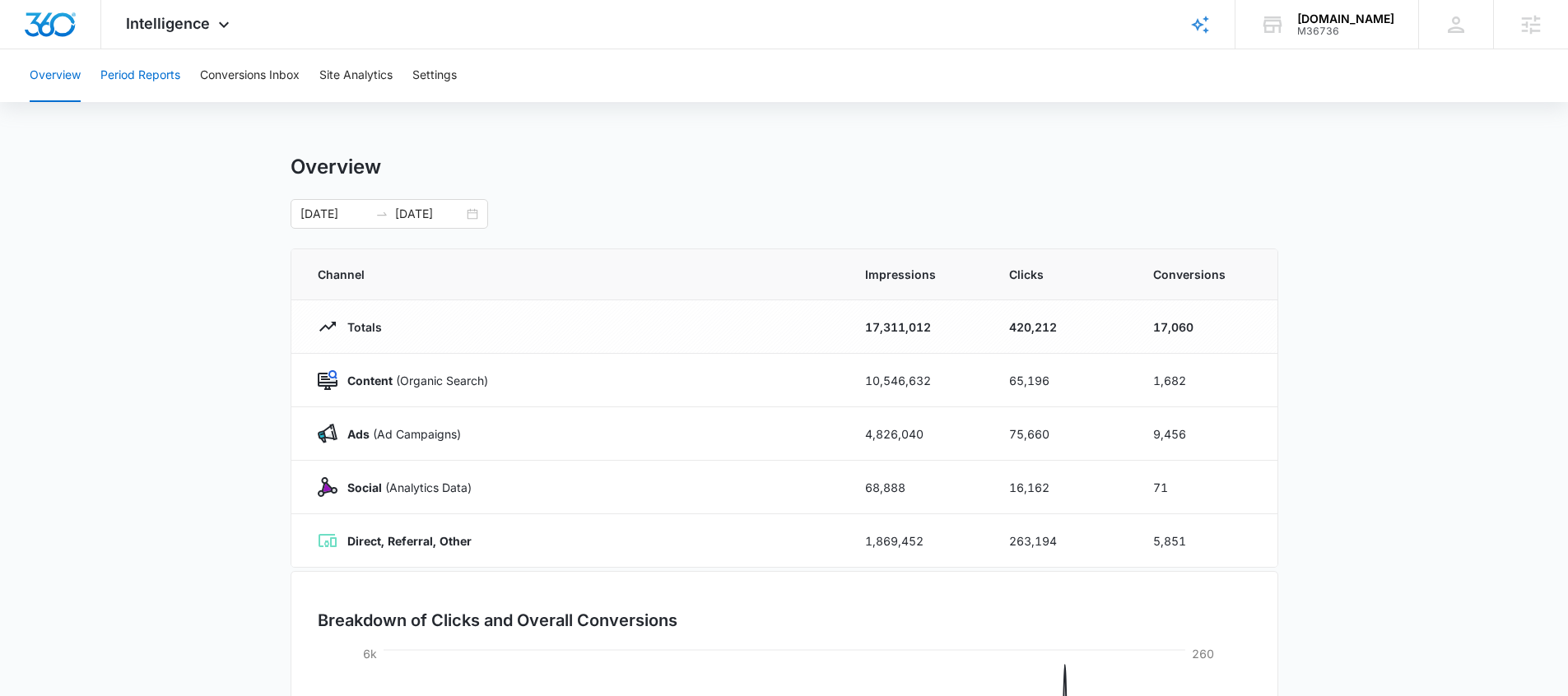
click at [162, 76] on button "Period Reports" at bounding box center [140, 76] width 80 height 53
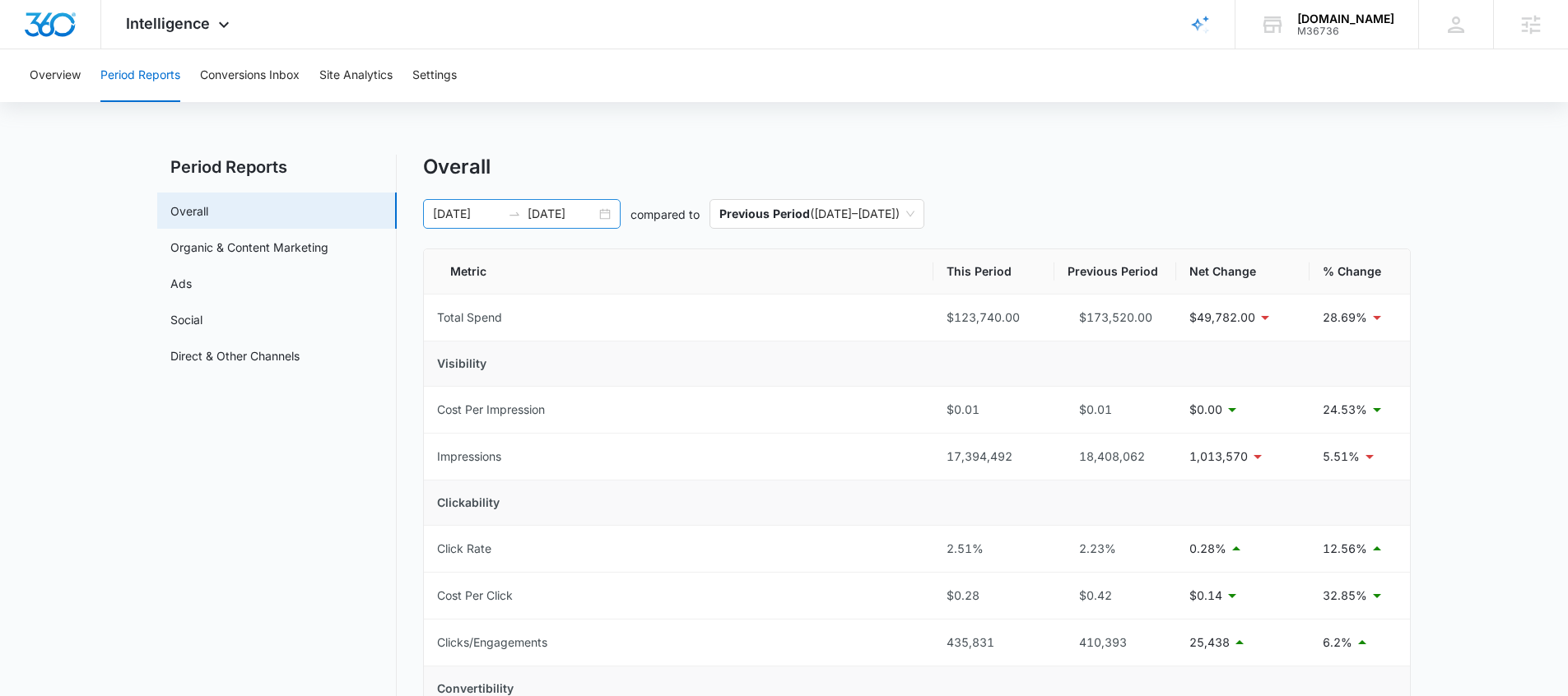
click at [601, 213] on div "[DATE] [DATE]" at bounding box center [522, 214] width 198 height 30
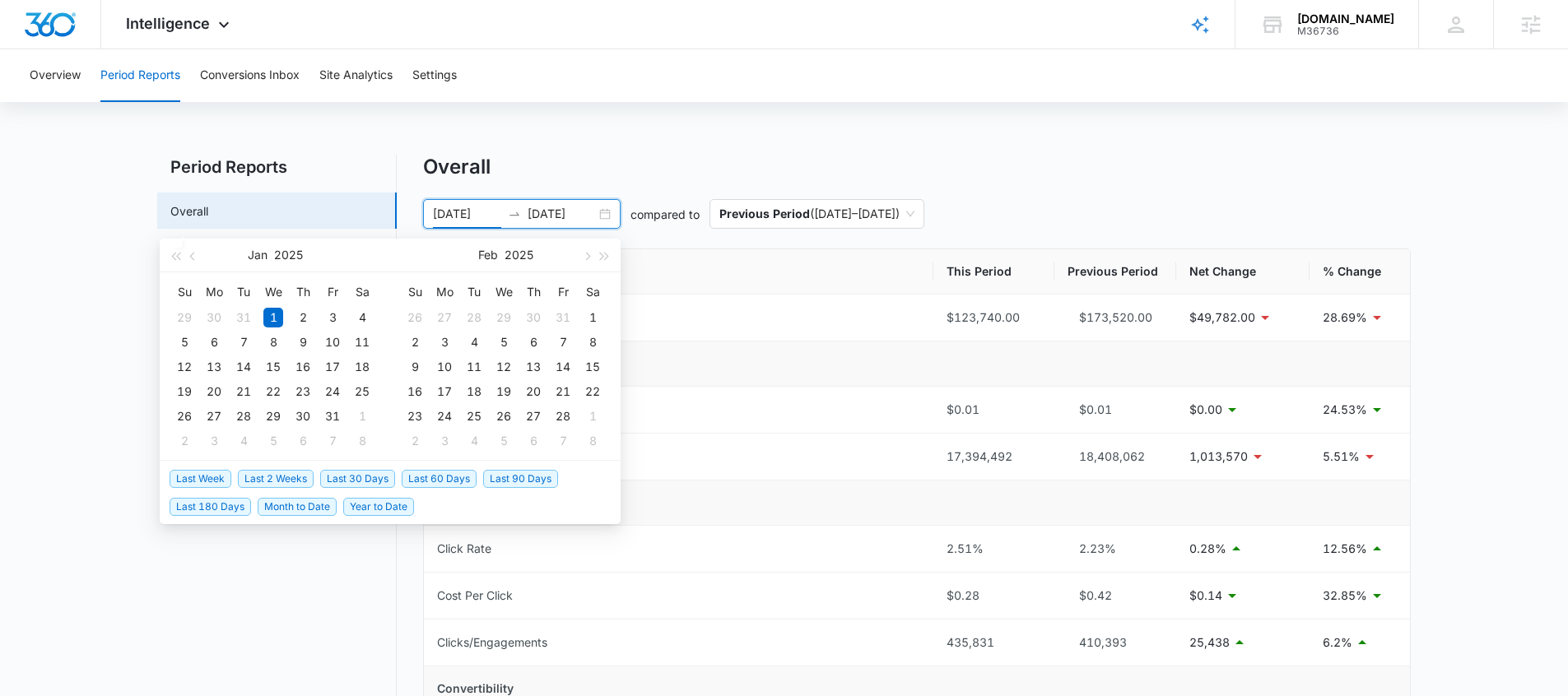
click at [386, 482] on span "Last 30 Days" at bounding box center [357, 479] width 75 height 18
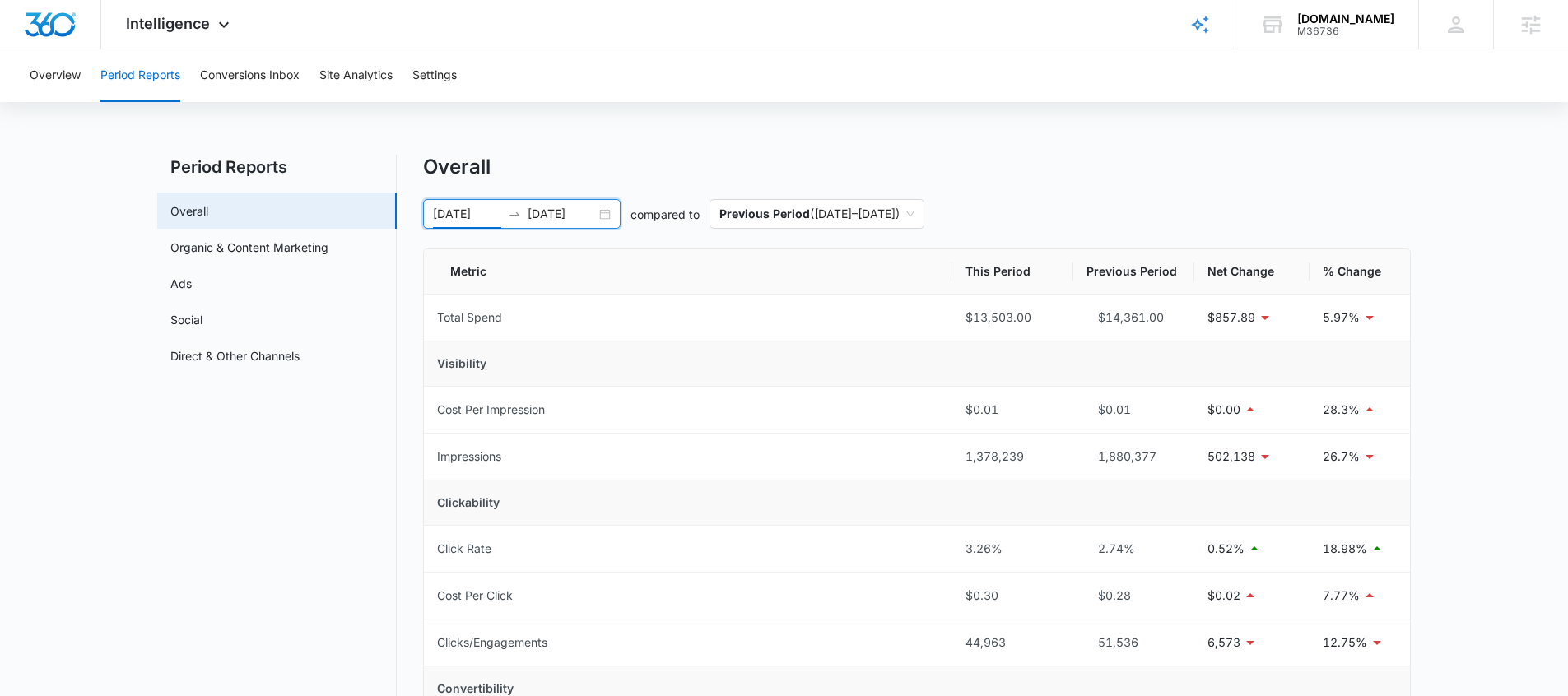
click at [606, 220] on div "[DATE] [DATE]" at bounding box center [522, 214] width 198 height 30
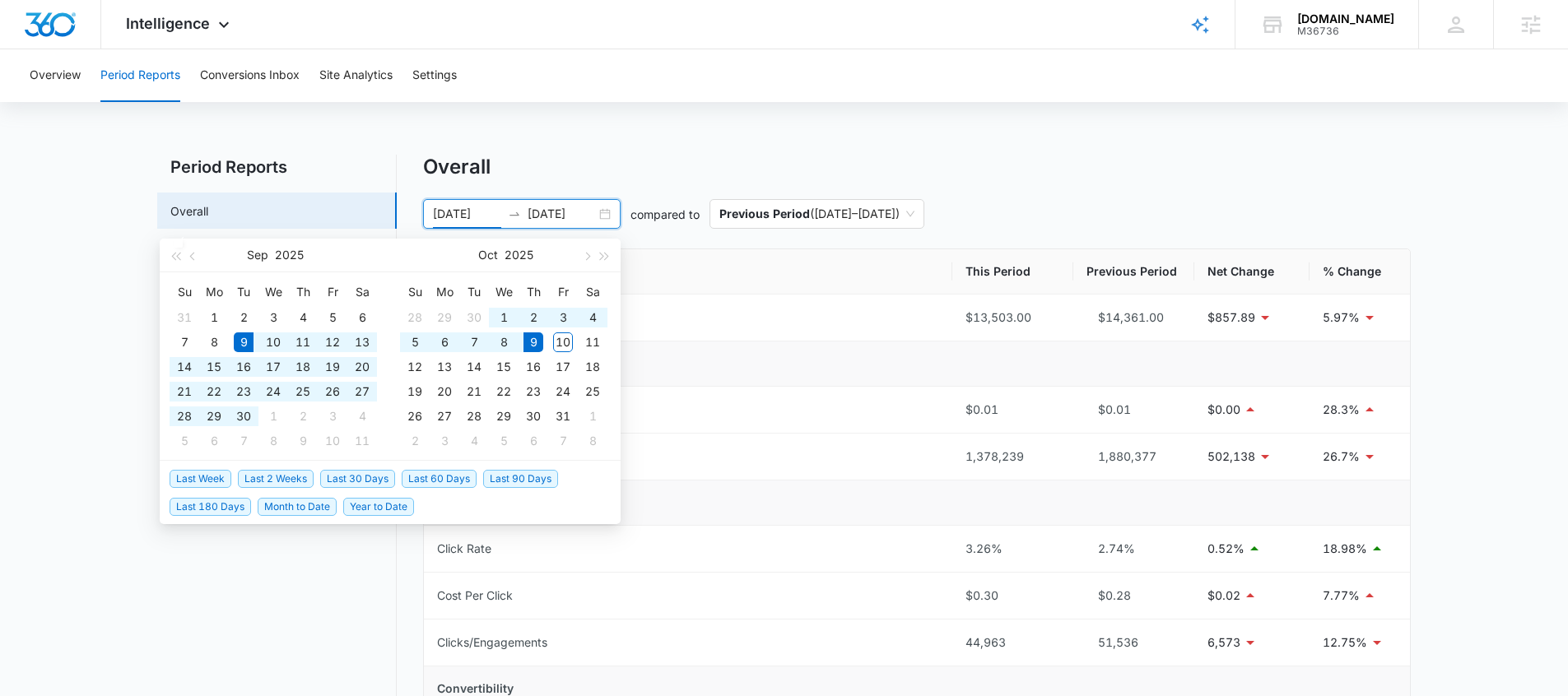
click at [604, 214] on div "[DATE] [DATE]" at bounding box center [522, 214] width 198 height 30
click at [385, 508] on span "Year to Date" at bounding box center [378, 506] width 71 height 18
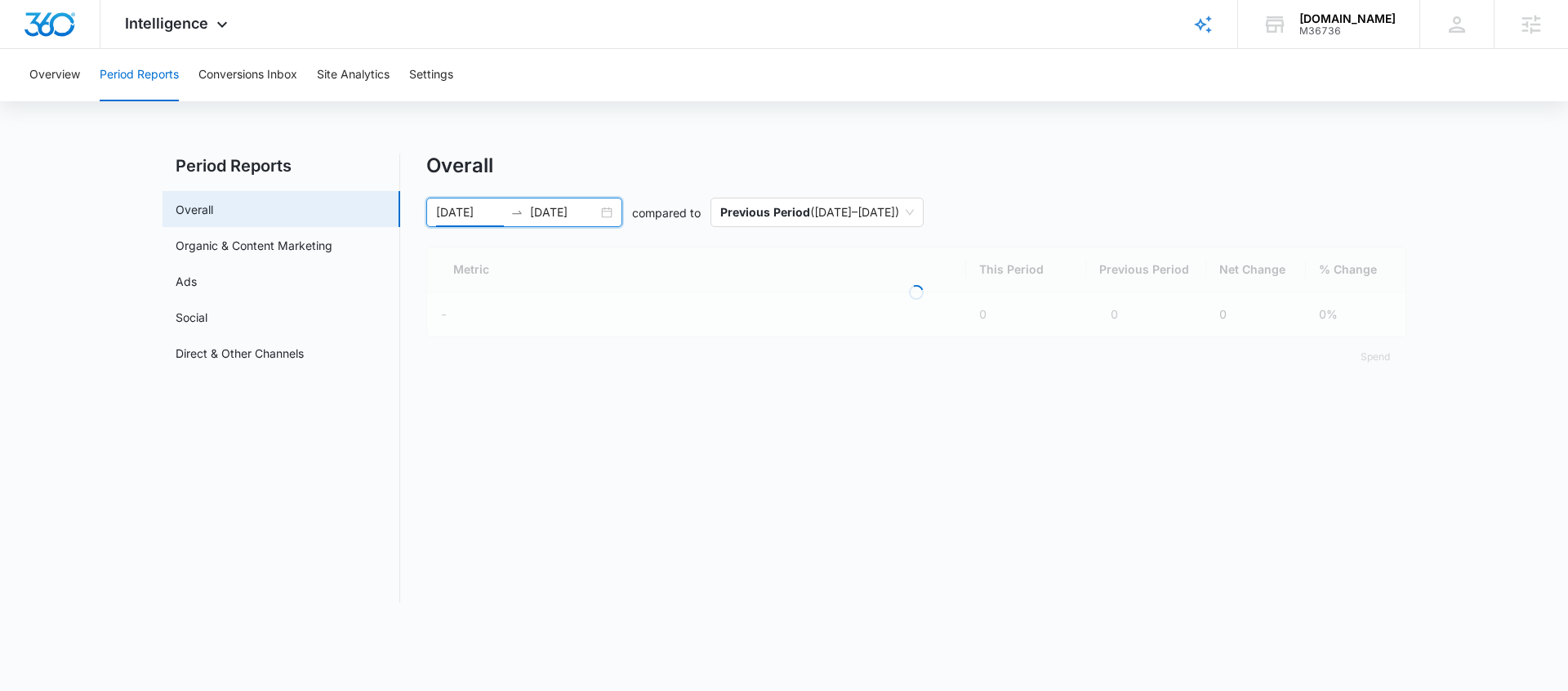
click at [601, 216] on div "[DATE] [DATE]" at bounding box center [525, 213] width 196 height 30
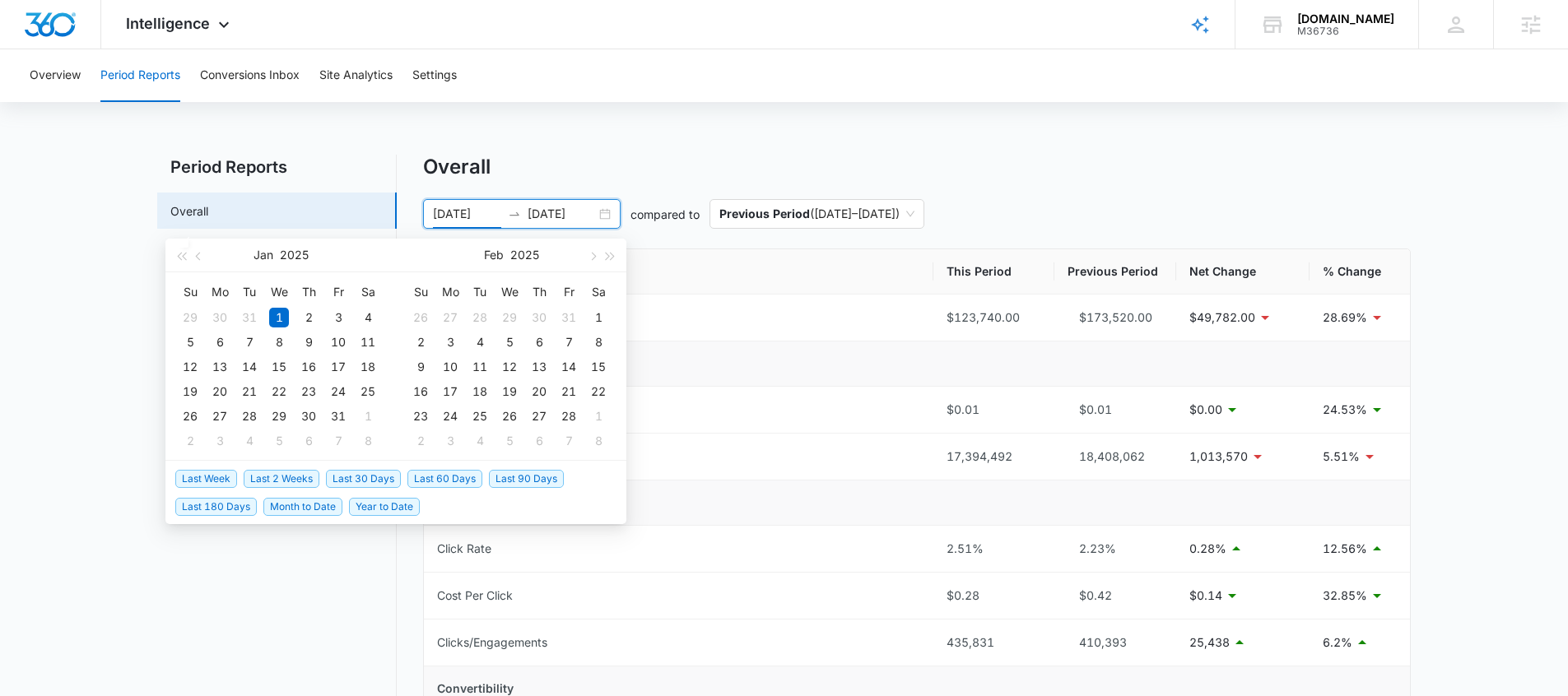
click at [232, 510] on span "Last 180 Days" at bounding box center [215, 506] width 82 height 18
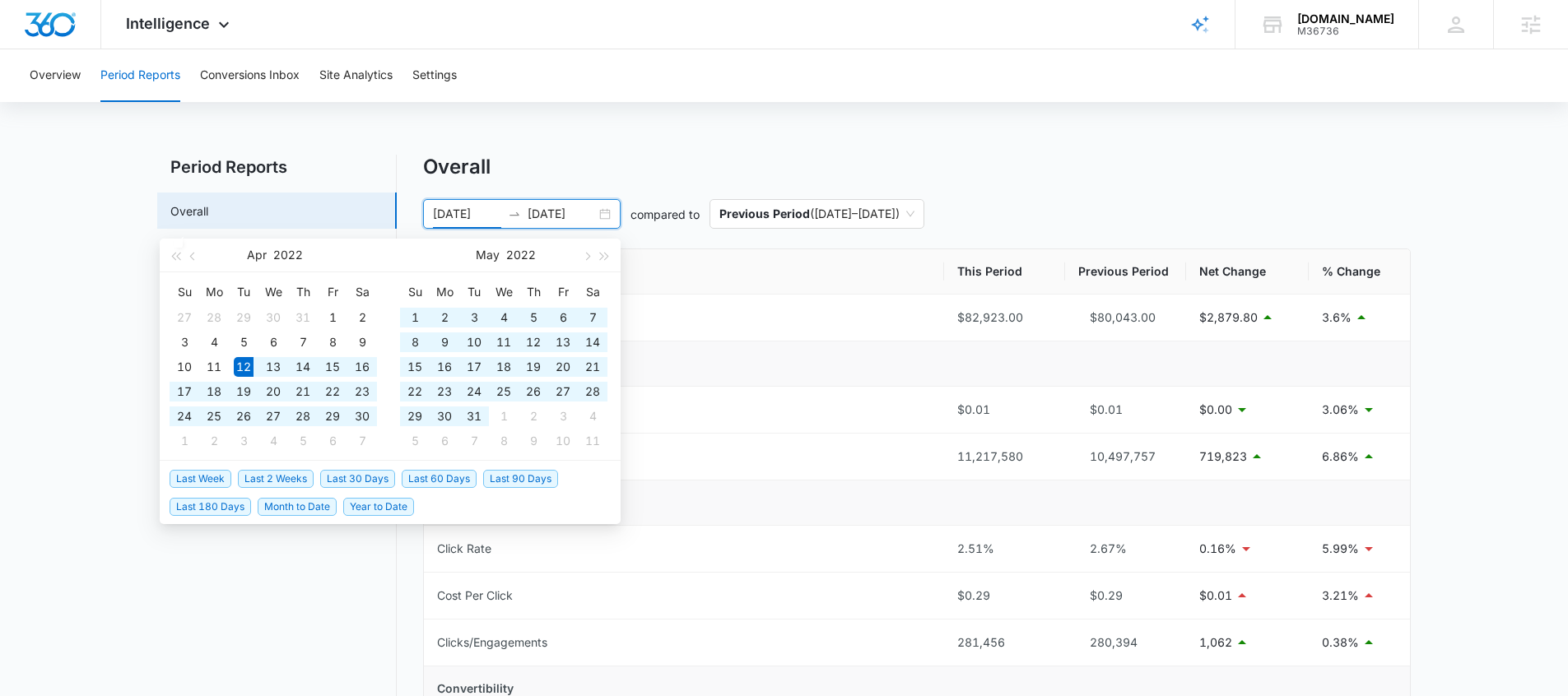
type input "[DATE]"
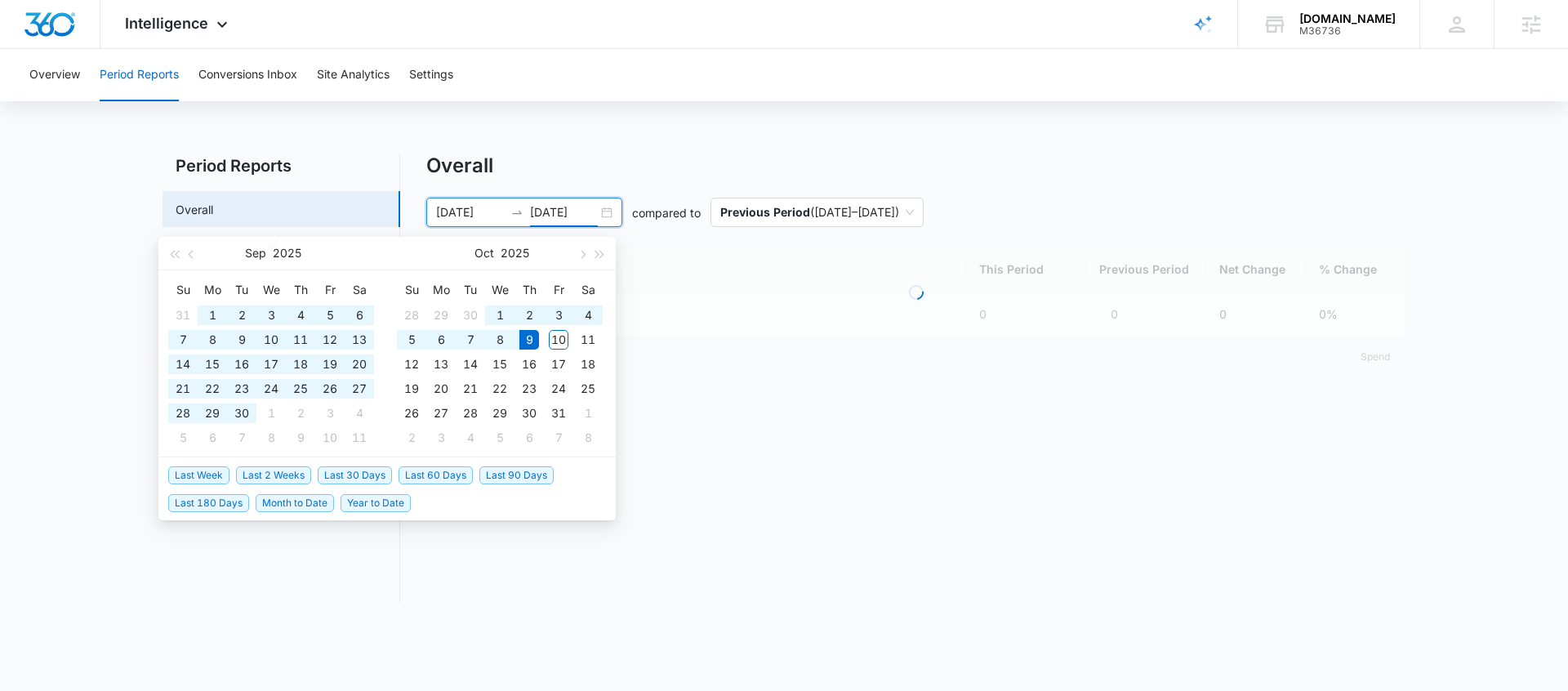
click at [1109, 143] on div "Overview Period Reports Conversions Inbox Site Analytics Settings Period Report…" at bounding box center [784, 336] width 1568 height 573
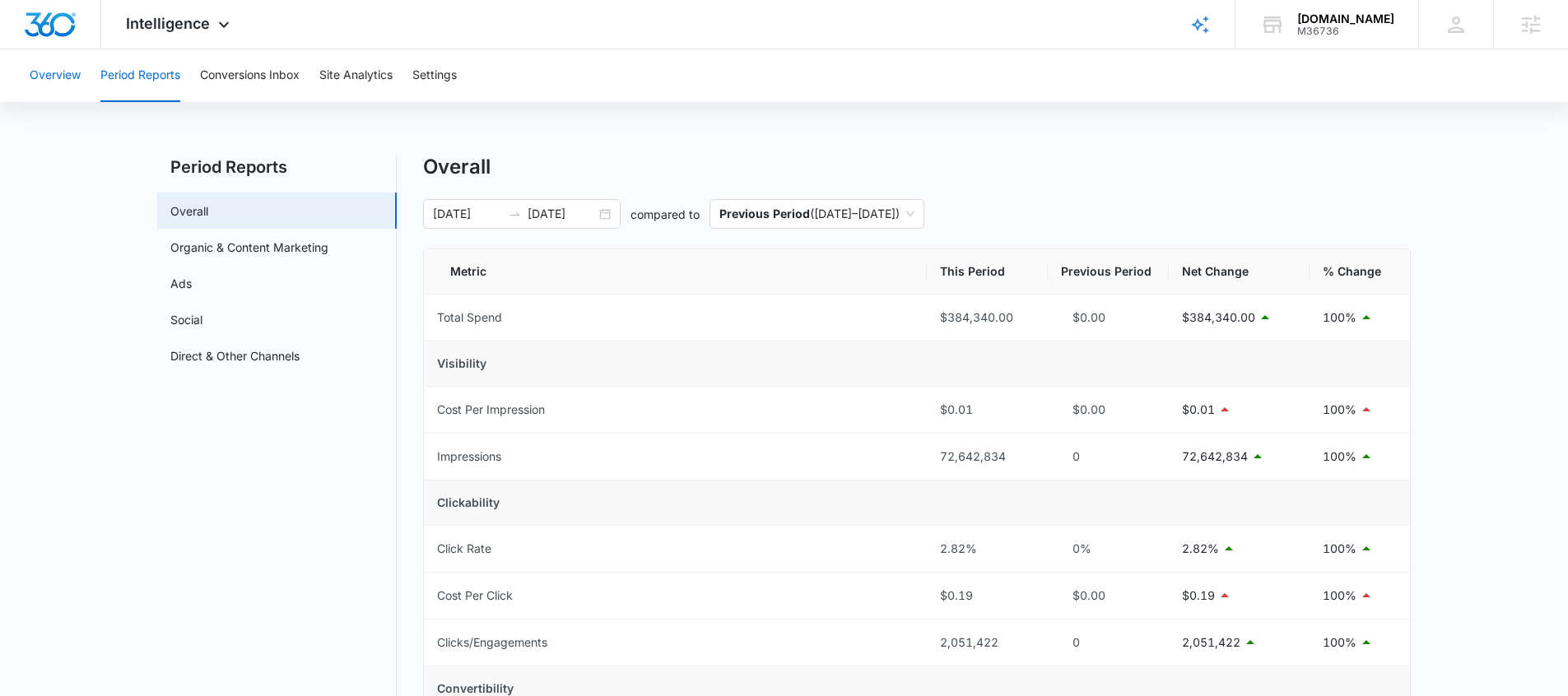
click at [73, 82] on button "Overview" at bounding box center [55, 76] width 51 height 53
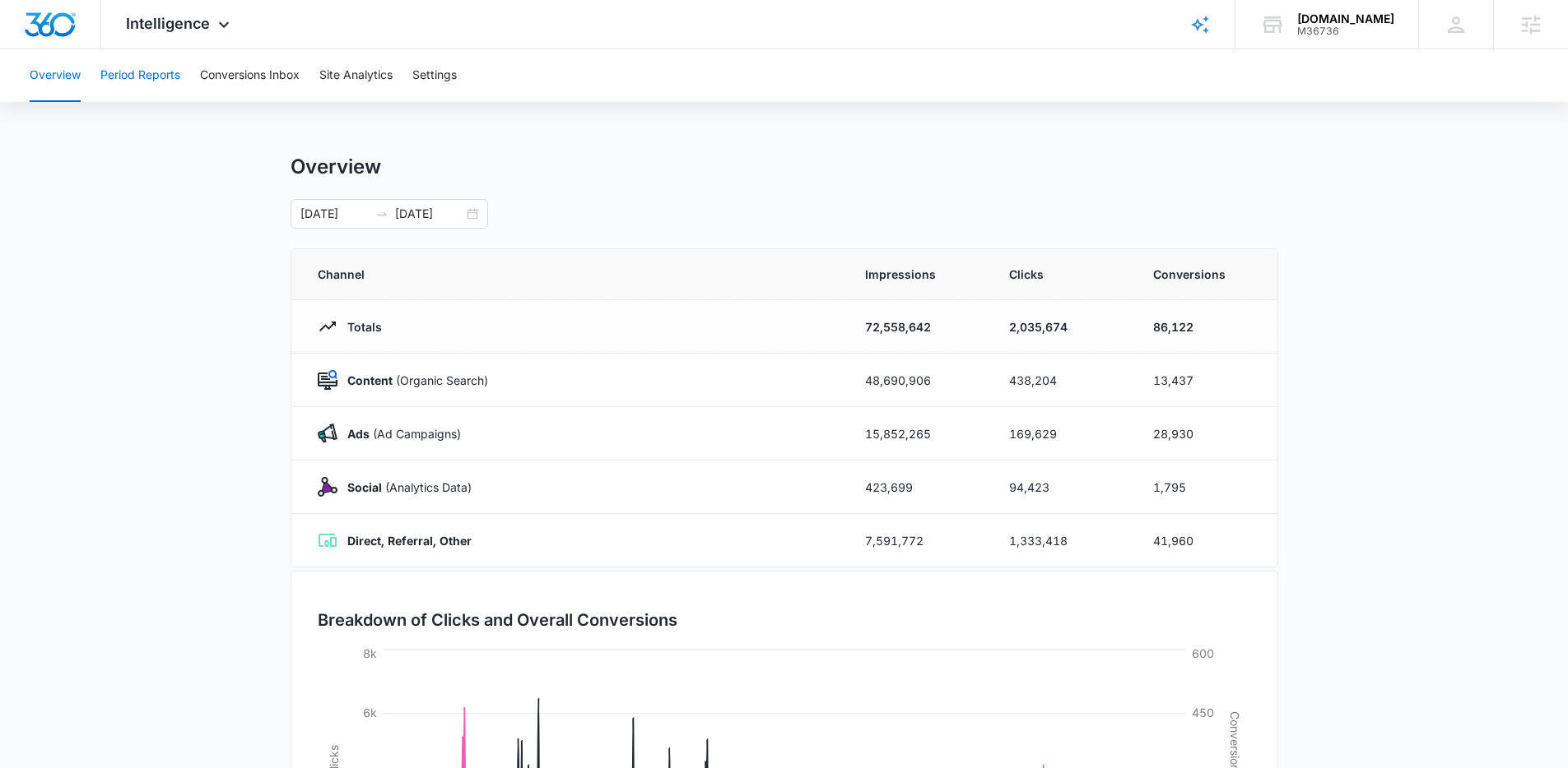
click at [147, 83] on button "Period Reports" at bounding box center [140, 76] width 80 height 53
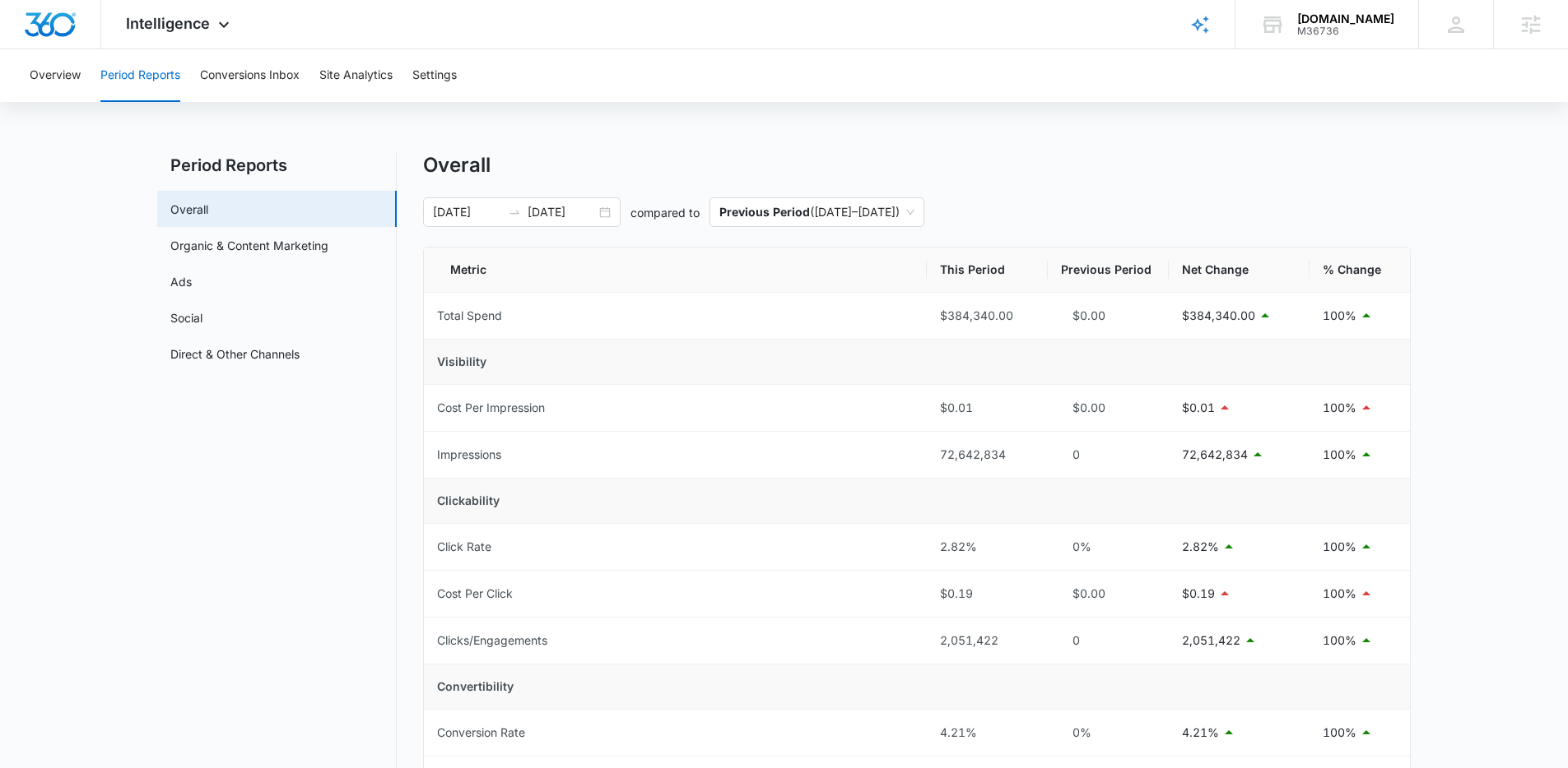
scroll to position [1, 0]
click at [597, 214] on div "[DATE] [DATE]" at bounding box center [522, 213] width 198 height 30
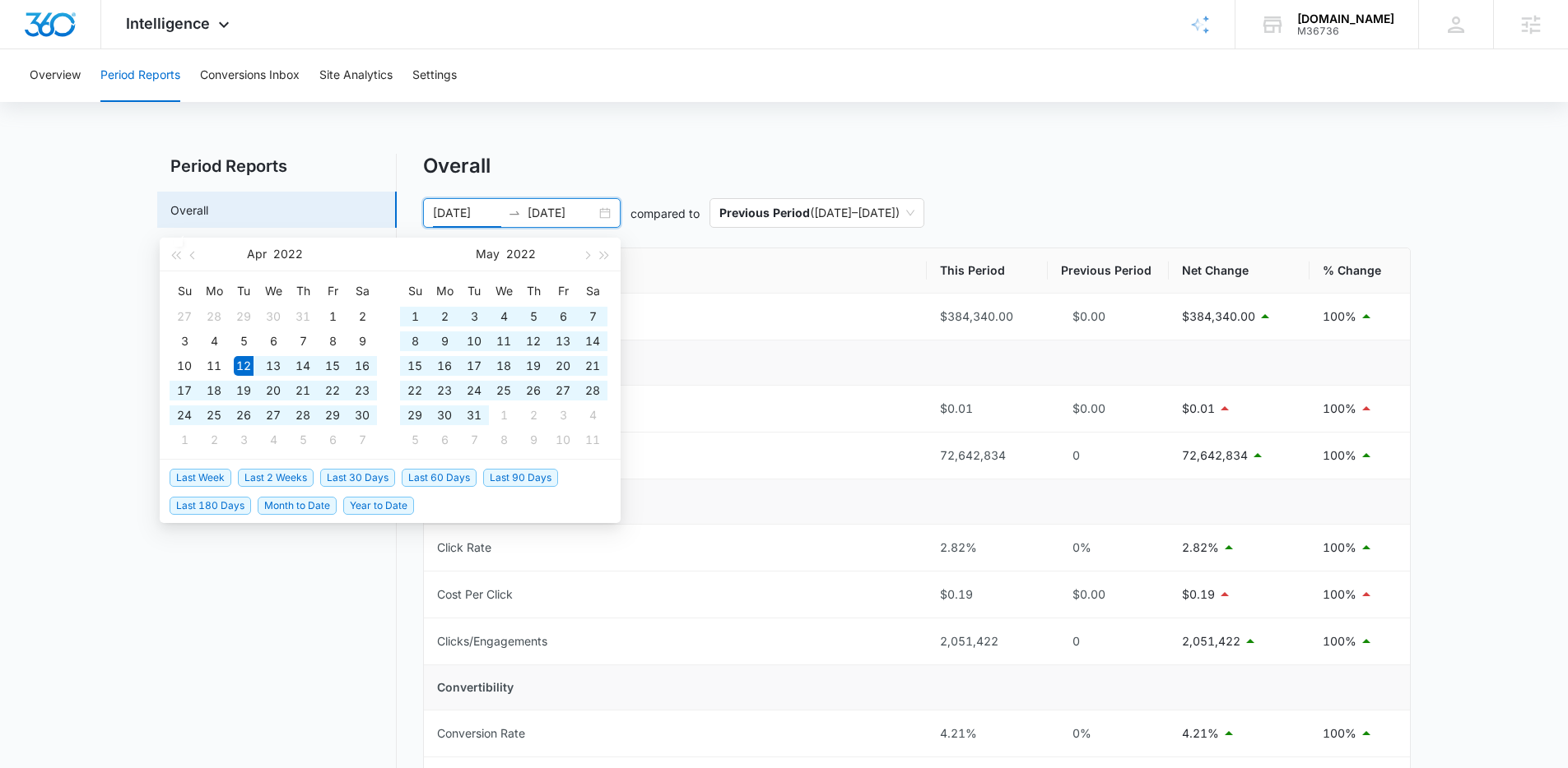
click at [600, 214] on div "[DATE] [DATE]" at bounding box center [522, 213] width 198 height 30
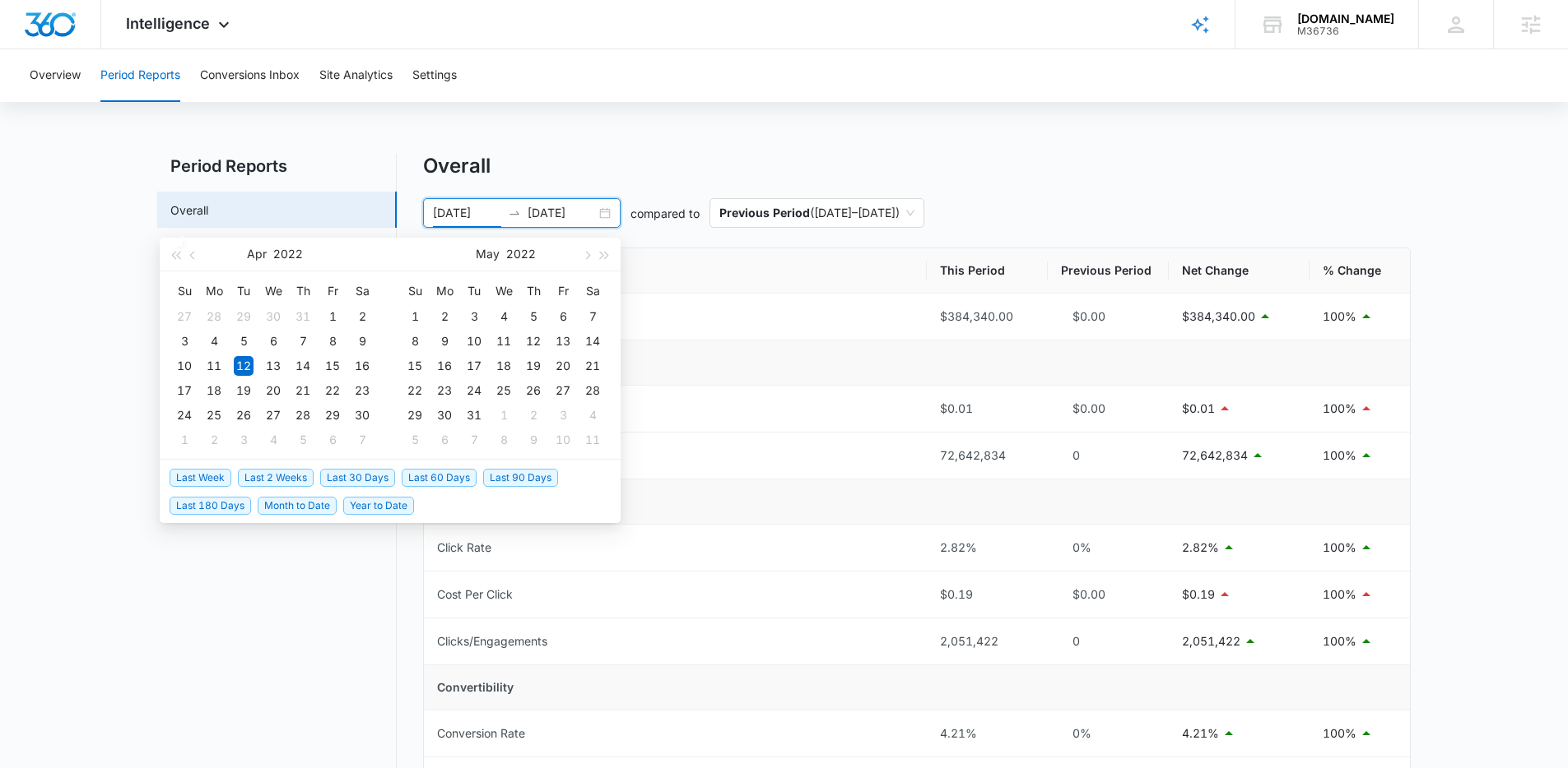
click at [224, 506] on span "Last 180 Days" at bounding box center [210, 506] width 82 height 18
type input "[DATE]"
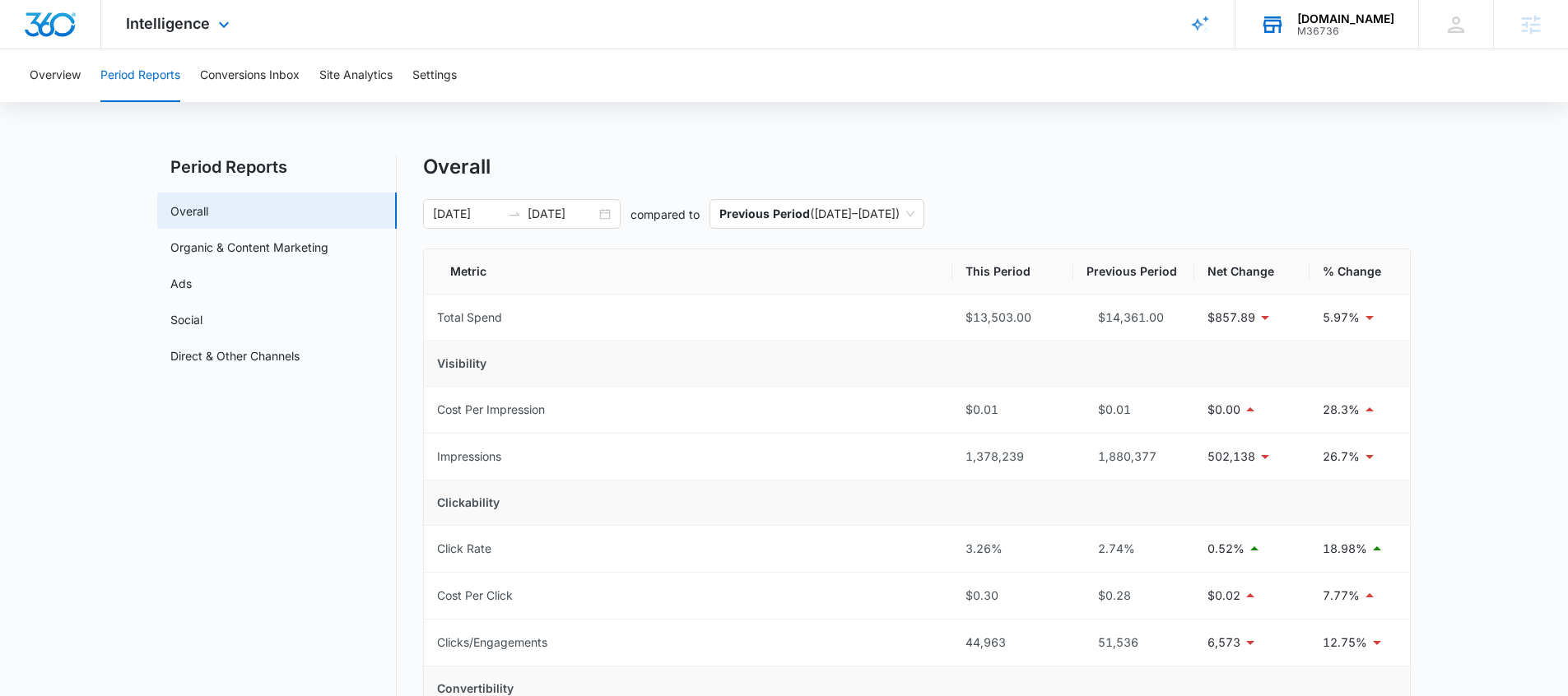
click at [1330, 37] on div "[DOMAIN_NAME] M36736 Your Accounts View All" at bounding box center [1327, 24] width 182 height 49
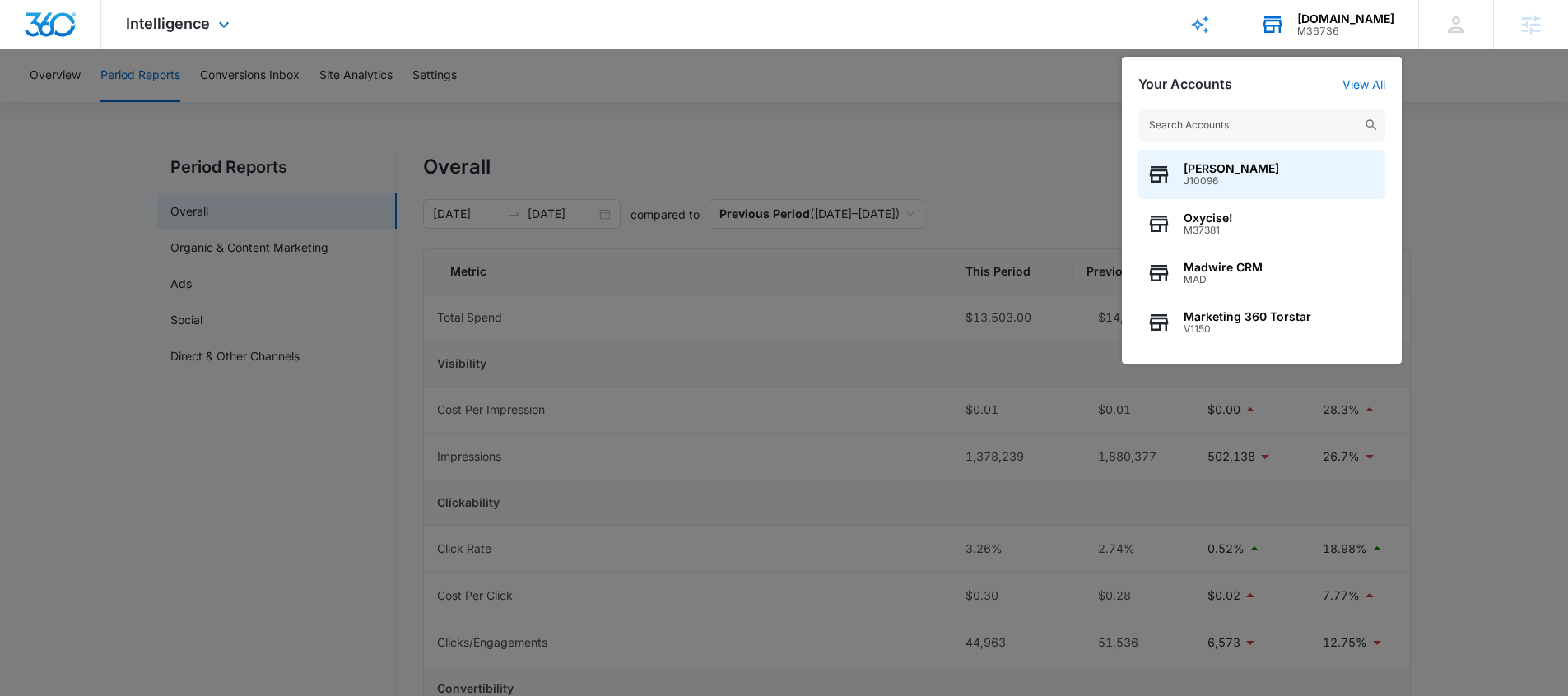
click at [1231, 128] on input "text" at bounding box center [1261, 125] width 247 height 33
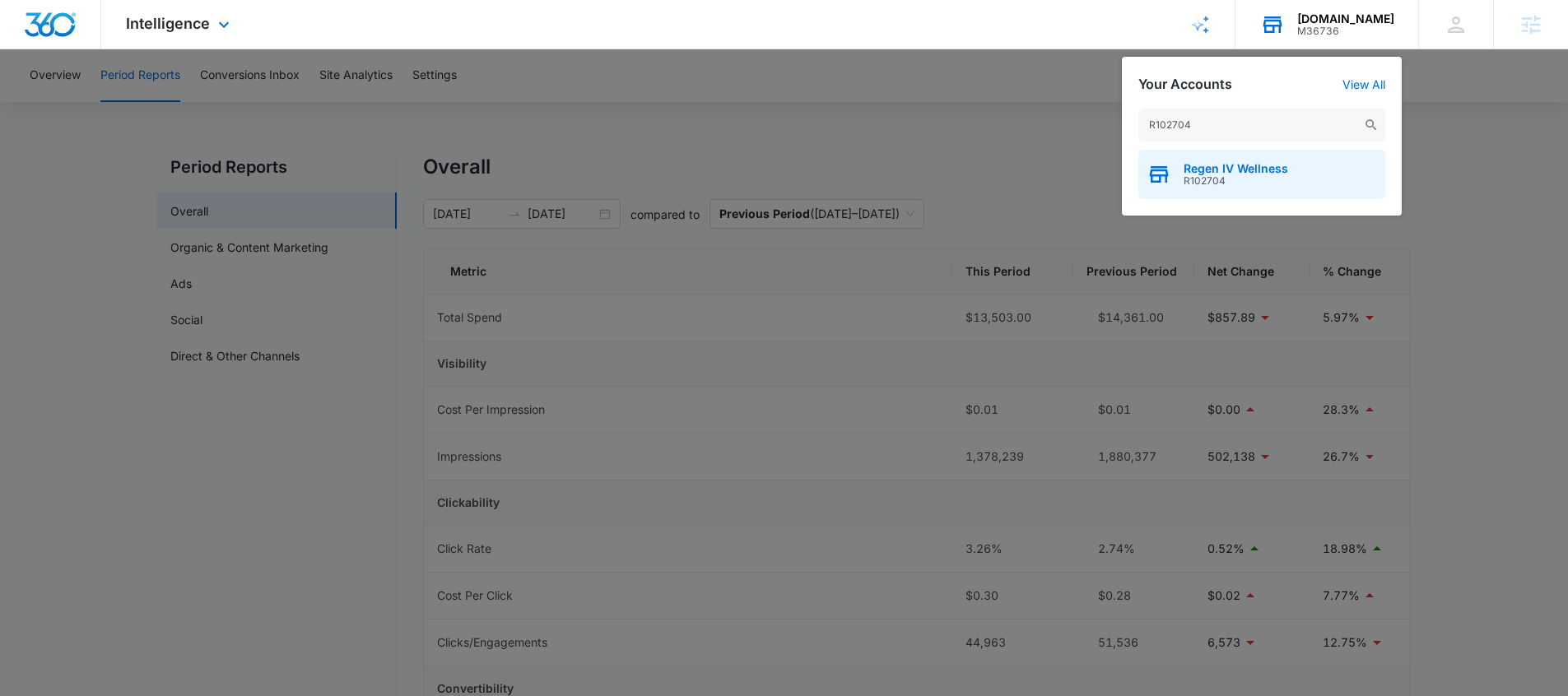
type input "R102704"
click at [1203, 171] on span "Regen IV Wellness" at bounding box center [1235, 168] width 104 height 13
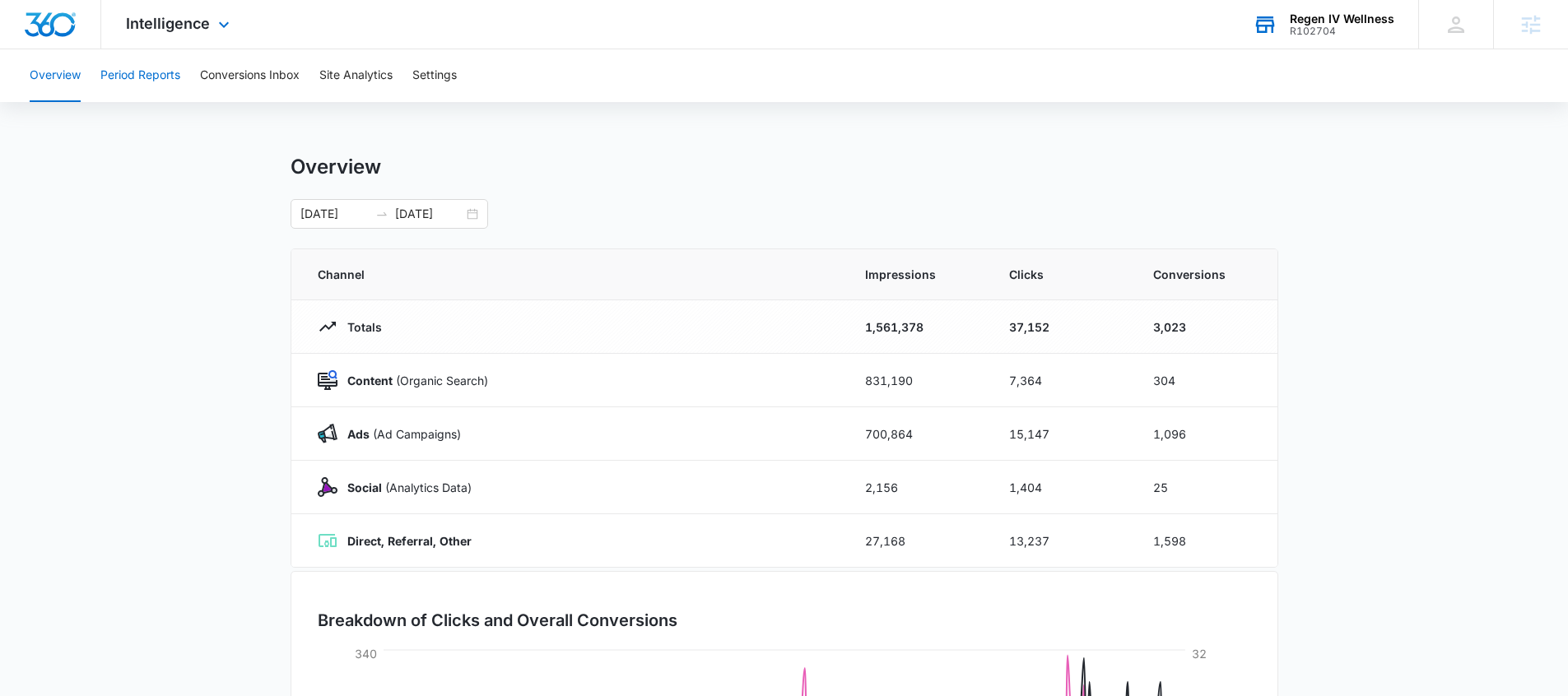
click at [176, 75] on button "Period Reports" at bounding box center [140, 76] width 80 height 53
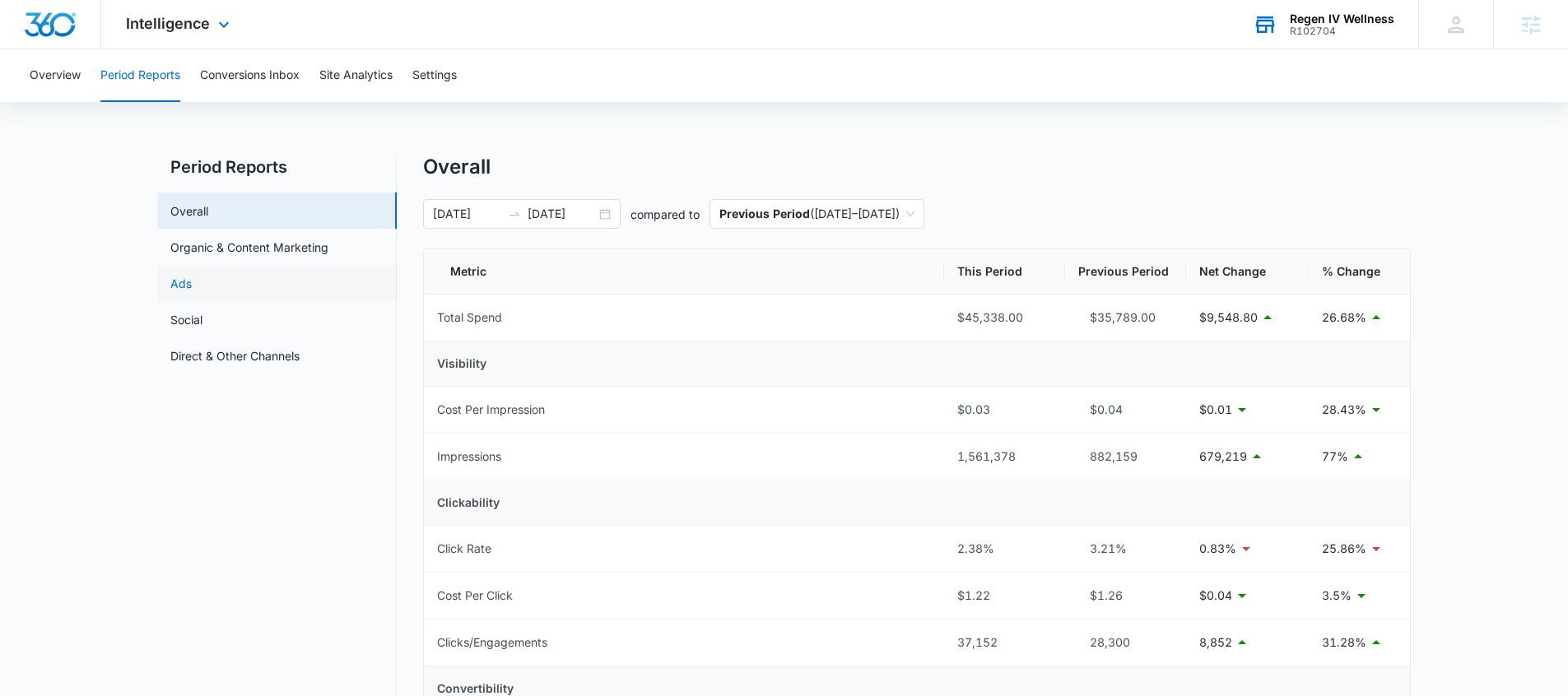
click at [192, 286] on link "Ads" at bounding box center [181, 283] width 22 height 17
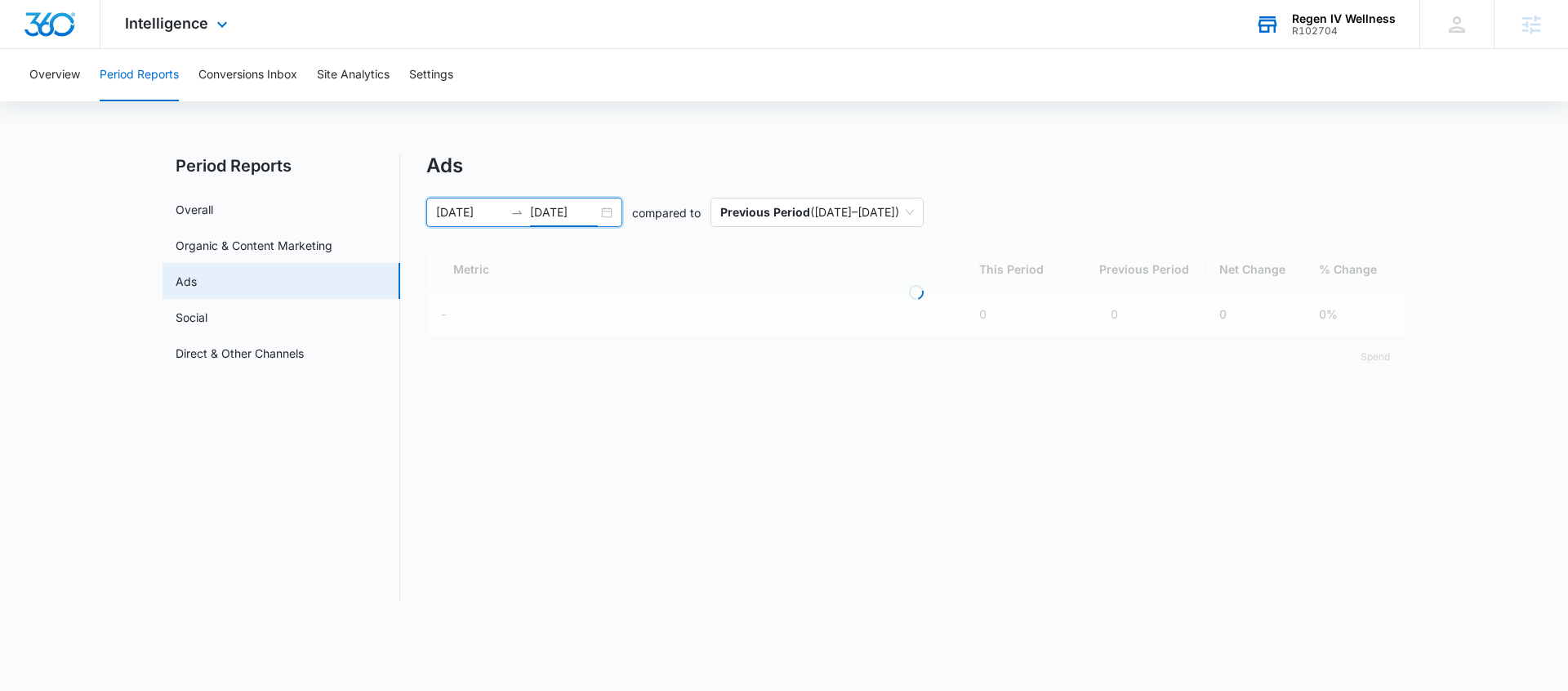
click at [595, 217] on input "[DATE]" at bounding box center [564, 212] width 68 height 18
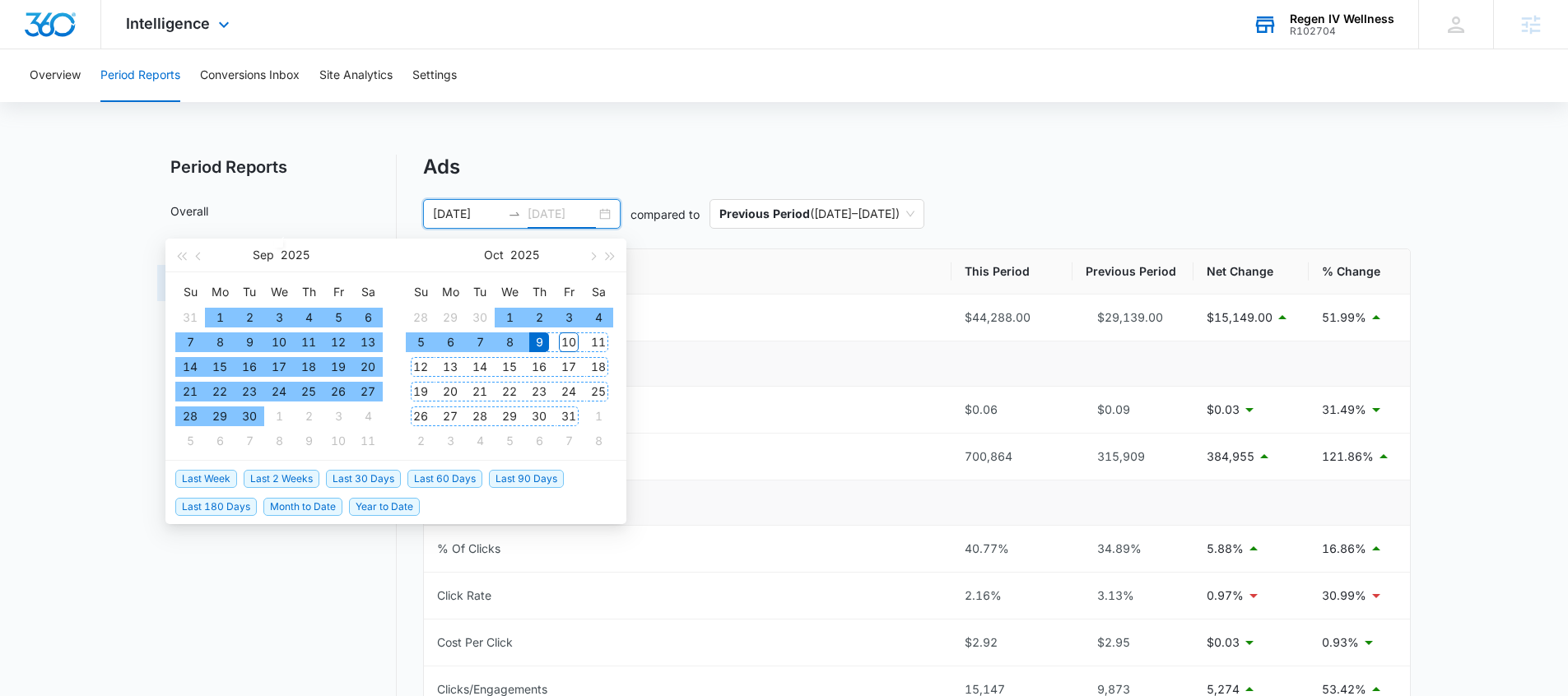
type input "[DATE]"
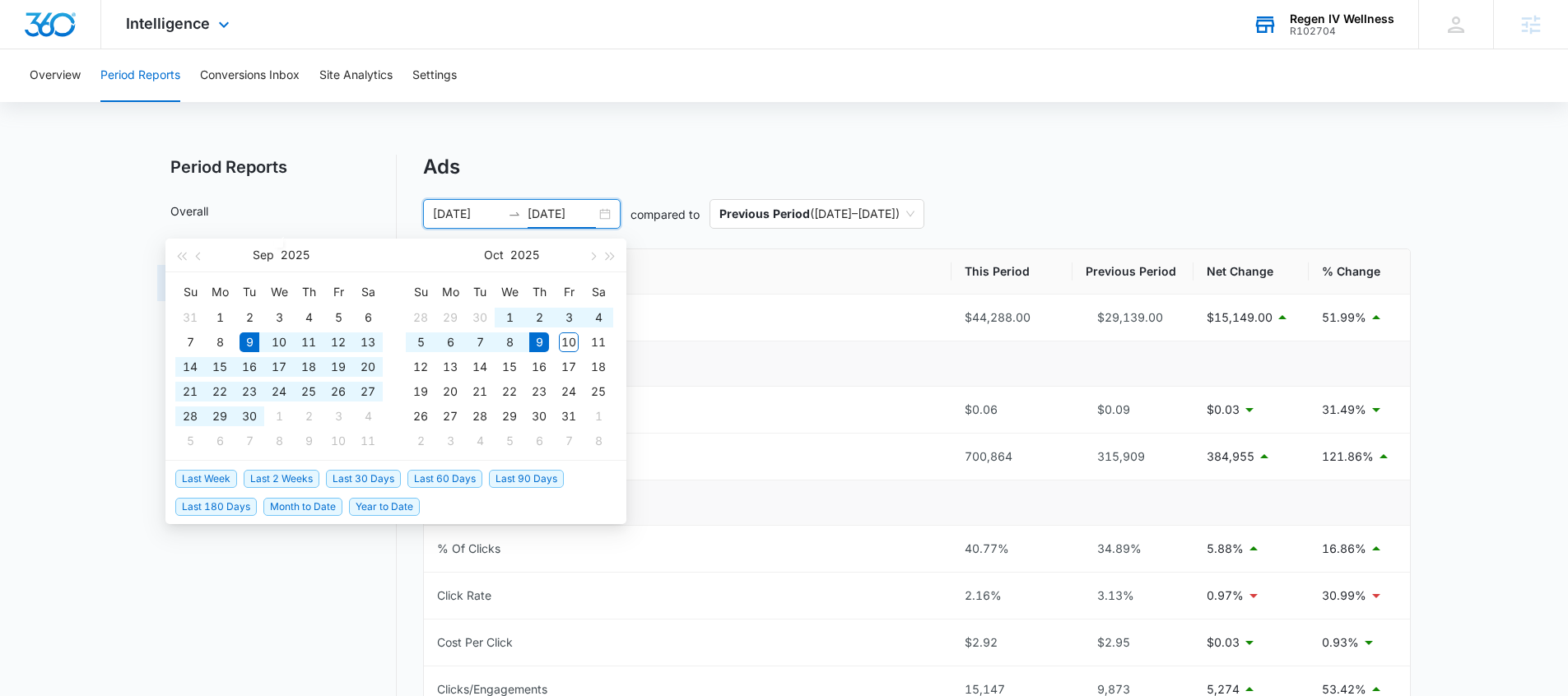
click at [366, 477] on span "Last 30 Days" at bounding box center [364, 479] width 75 height 18
type input "[DATE]"
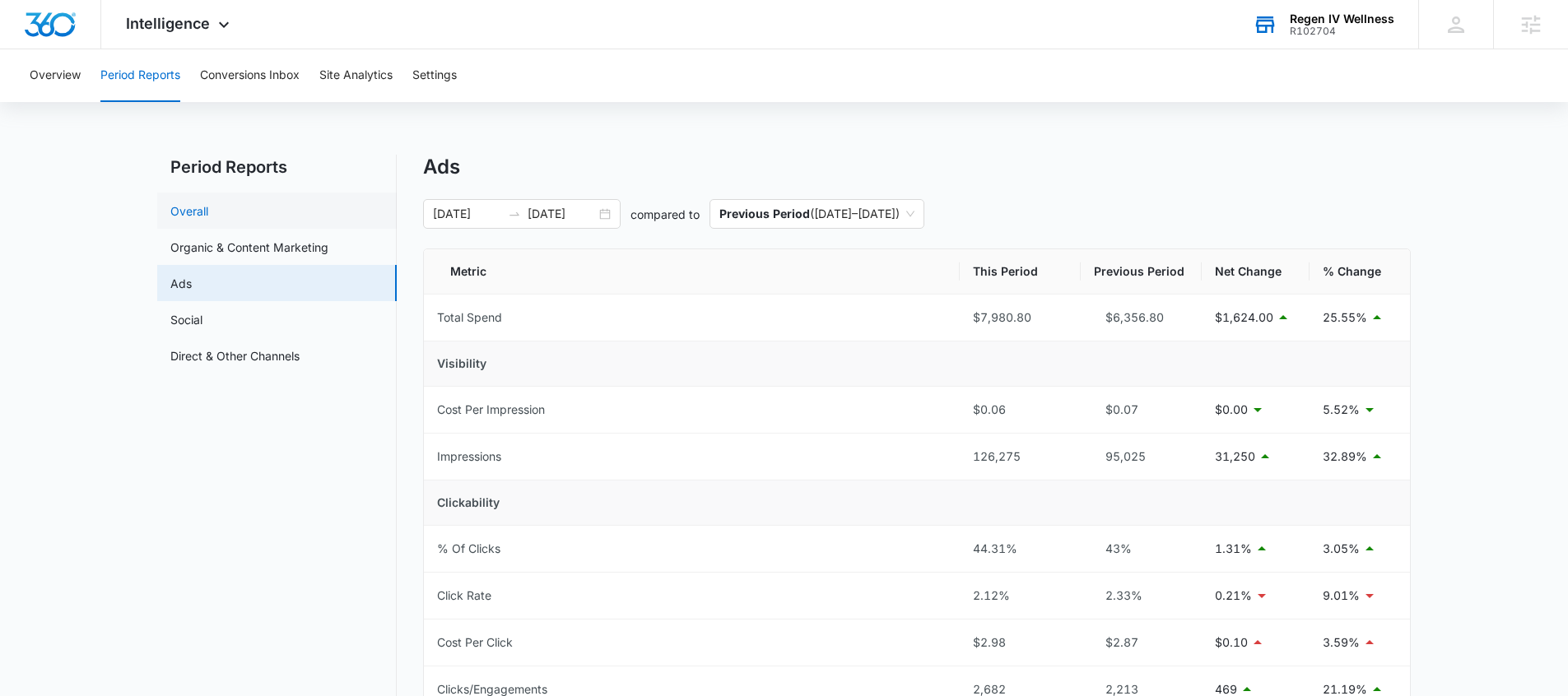
click at [208, 216] on link "Overall" at bounding box center [189, 211] width 38 height 17
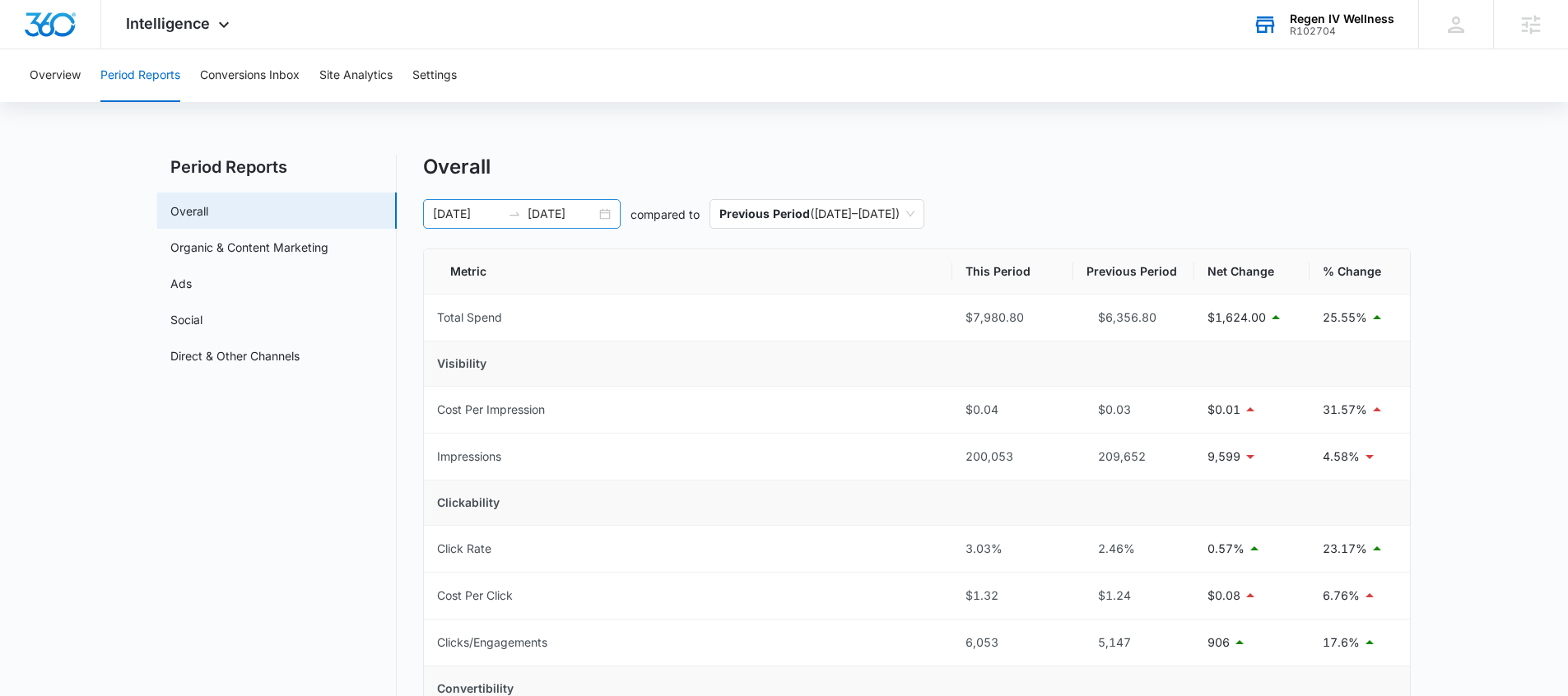
click at [610, 215] on div "[DATE] [DATE]" at bounding box center [522, 214] width 198 height 30
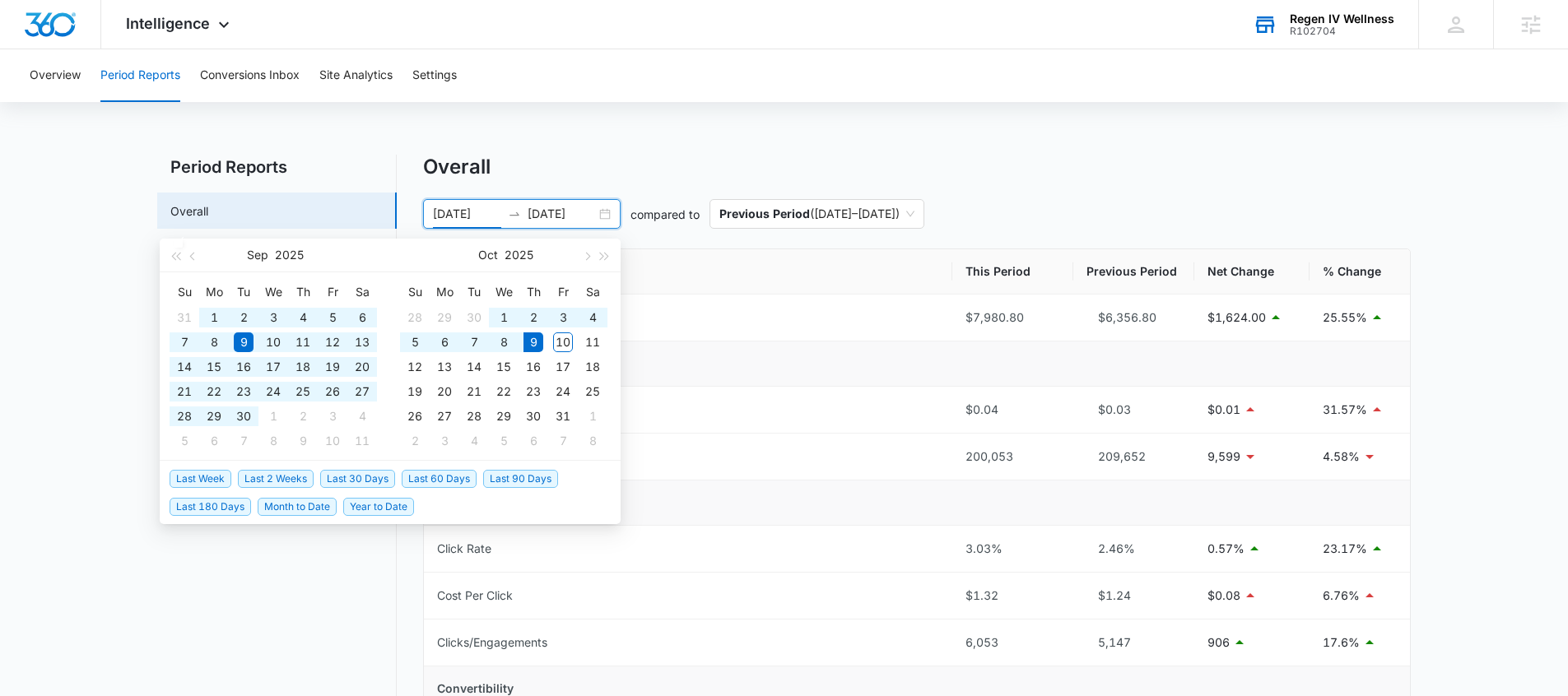
click at [367, 507] on span "Year to Date" at bounding box center [378, 506] width 71 height 18
type input "[DATE]"
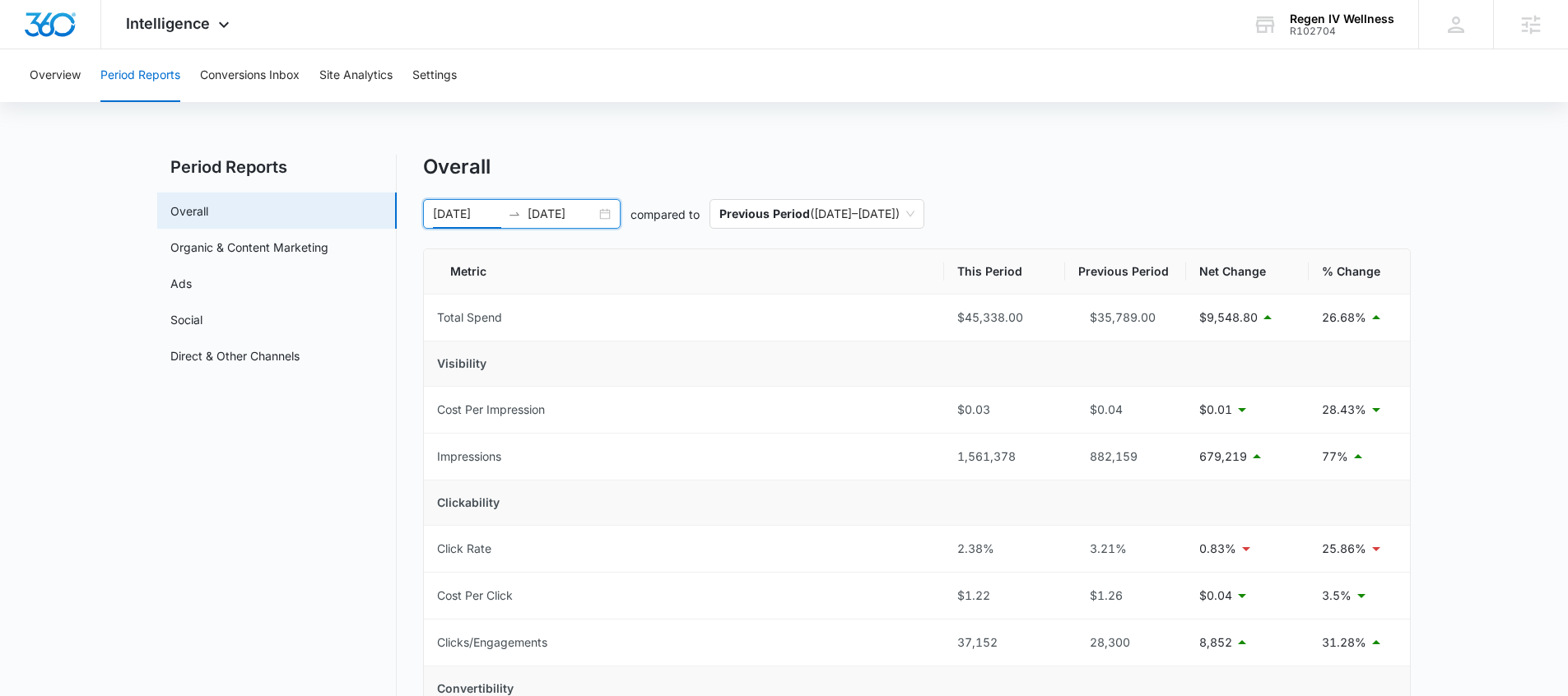
drag, startPoint x: 947, startPoint y: 317, endPoint x: 1039, endPoint y: 322, distance: 92.1
click at [1041, 323] on tr "Total Spend $45,338.00 $35,789.00 $9,548.80 26.68%" at bounding box center [917, 318] width 986 height 47
click at [1036, 363] on td "Visibility" at bounding box center [917, 364] width 986 height 45
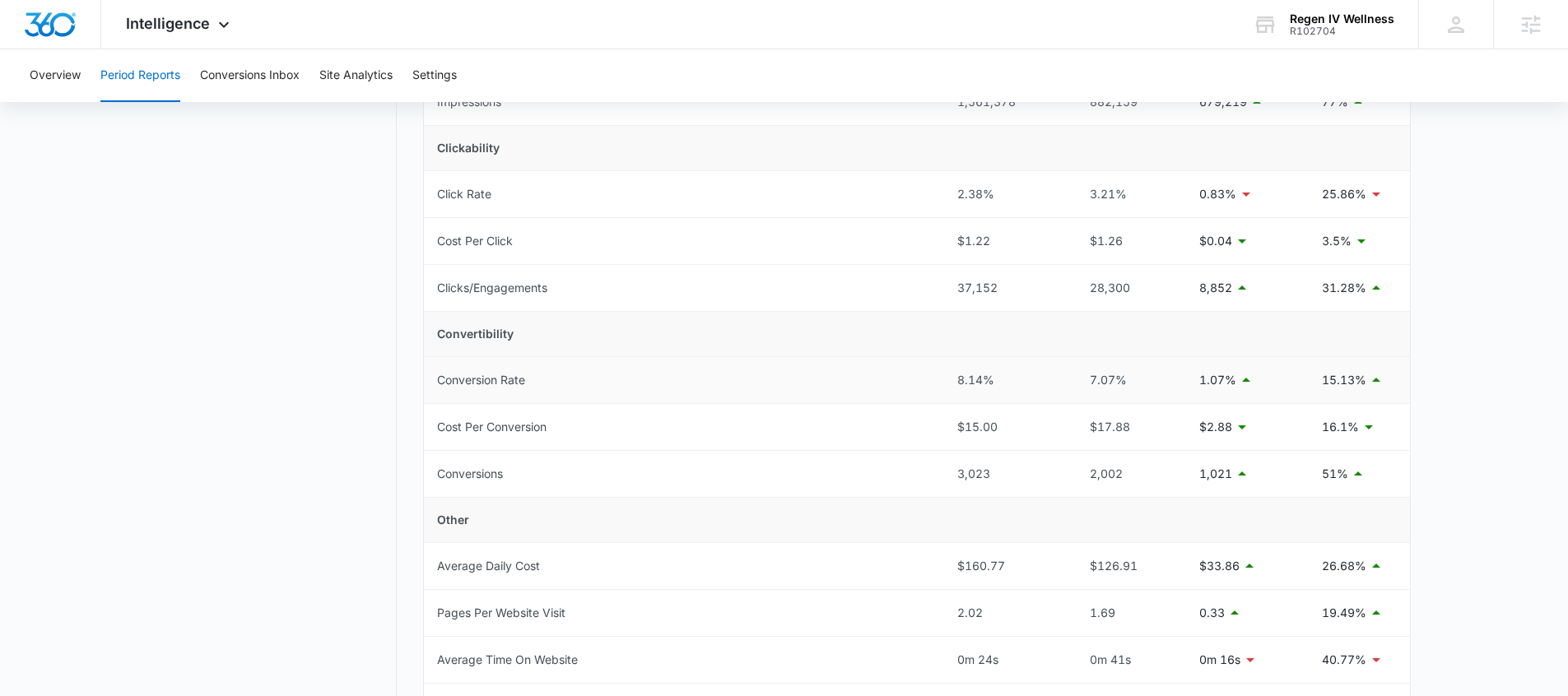
scroll to position [356, 0]
drag, startPoint x: 999, startPoint y: 471, endPoint x: 939, endPoint y: 471, distance: 60.0
click at [938, 471] on tr "Conversions 3,023 2,002 1,021 51%" at bounding box center [917, 473] width 986 height 47
drag, startPoint x: 1006, startPoint y: 429, endPoint x: 964, endPoint y: 430, distance: 42.0
click at [964, 430] on div "$15.00" at bounding box center [1005, 425] width 95 height 18
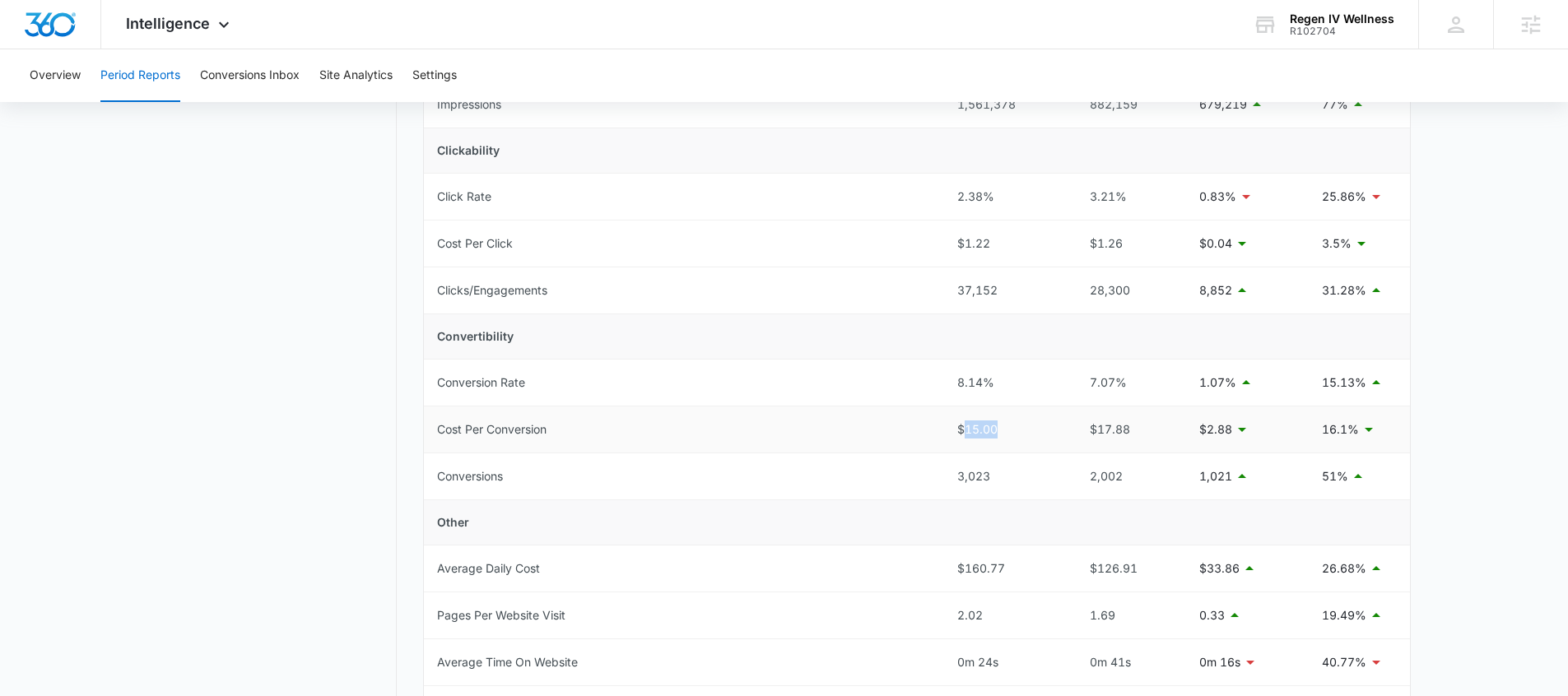
scroll to position [353, 0]
click at [1082, 432] on div "$17.88" at bounding box center [1125, 428] width 95 height 18
drag, startPoint x: 1006, startPoint y: 432, endPoint x: 970, endPoint y: 434, distance: 36.1
click at [955, 432] on td "$15.00" at bounding box center [1005, 429] width 121 height 47
click at [1053, 449] on td "$15.00" at bounding box center [1005, 429] width 121 height 47
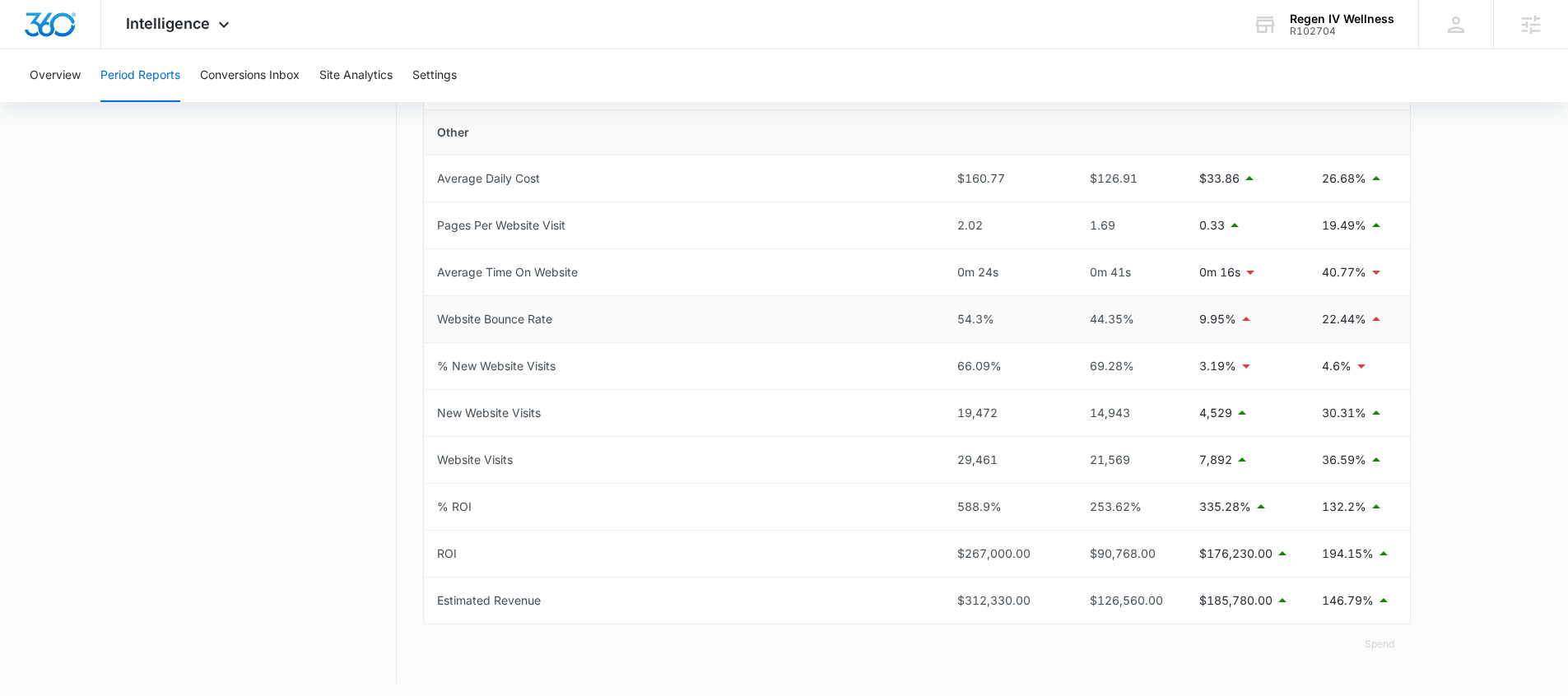
scroll to position [750, 0]
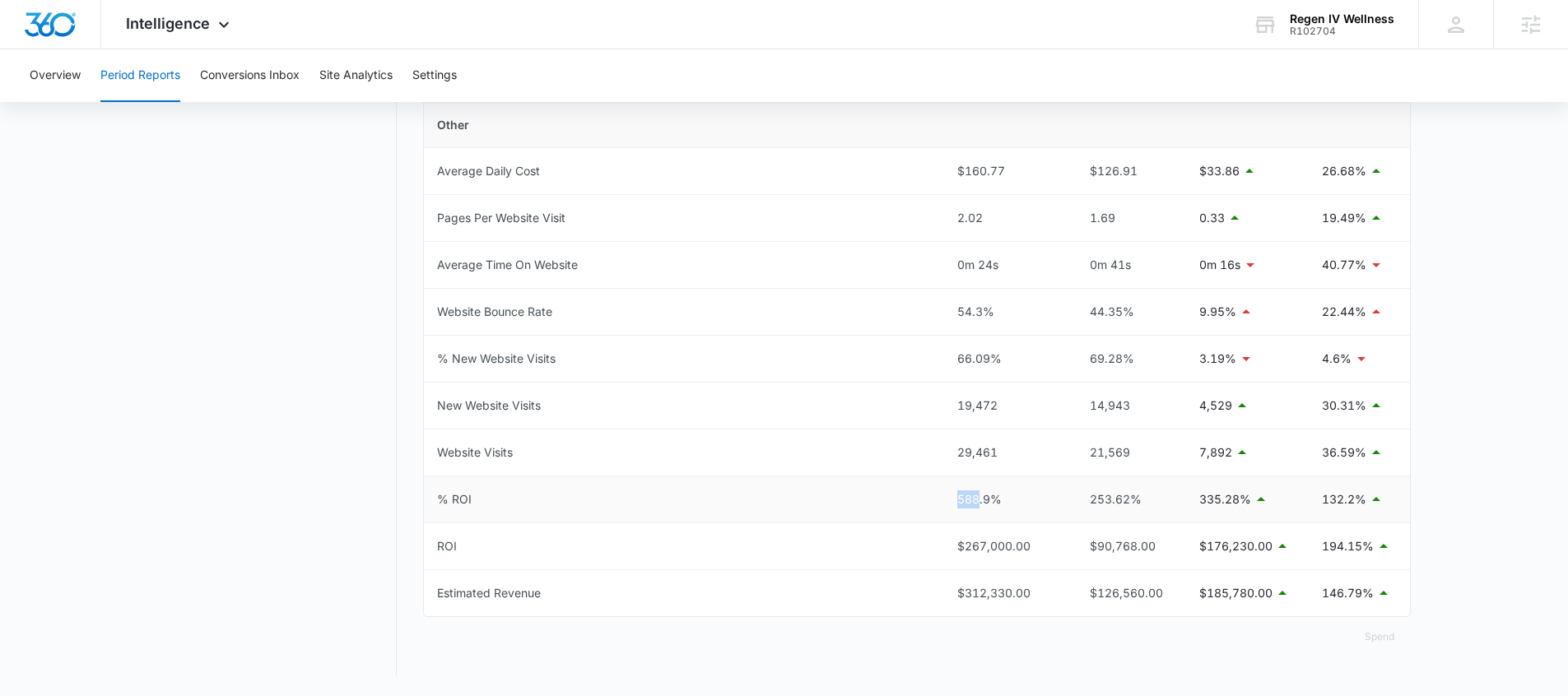
drag, startPoint x: 953, startPoint y: 504, endPoint x: 981, endPoint y: 504, distance: 28.0
click at [981, 504] on td "588.9%" at bounding box center [1005, 500] width 121 height 47
drag, startPoint x: 1036, startPoint y: 555, endPoint x: 966, endPoint y: 552, distance: 70.1
click at [966, 552] on div "$267,000.00" at bounding box center [1005, 546] width 95 height 18
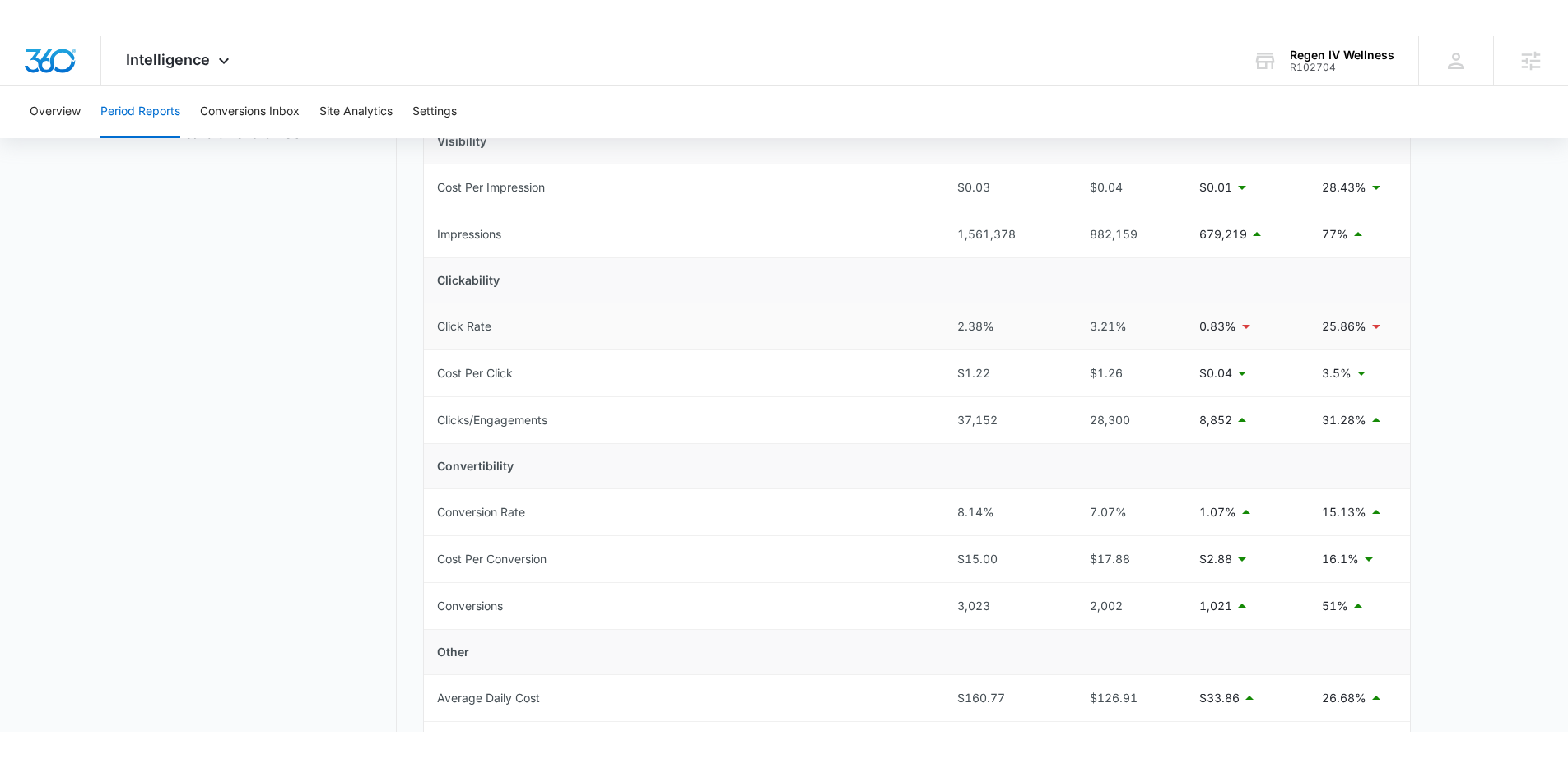
scroll to position [266, 0]
